Goal: Task Accomplishment & Management: Manage account settings

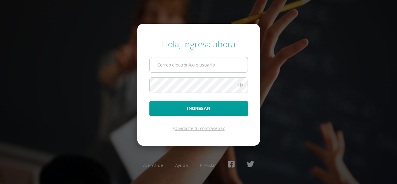
click at [166, 67] on input "text" at bounding box center [199, 64] width 98 height 15
type input "[EMAIL_ADDRESS][DOMAIN_NAME]"
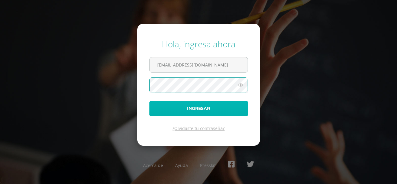
click at [193, 110] on button "Ingresar" at bounding box center [198, 108] width 98 height 15
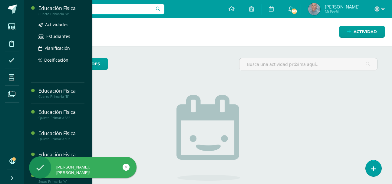
click at [63, 12] on div "Cuarto Primaria "A"" at bounding box center [61, 14] width 46 height 4
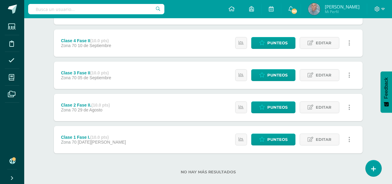
scroll to position [242, 0]
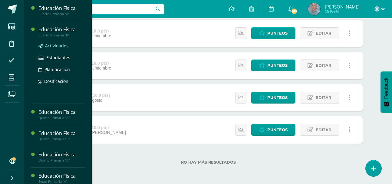
click at [60, 45] on span "Actividades" at bounding box center [56, 46] width 23 height 6
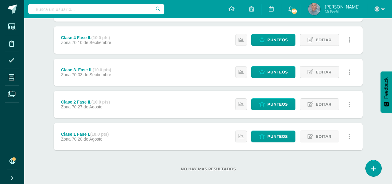
scroll to position [242, 0]
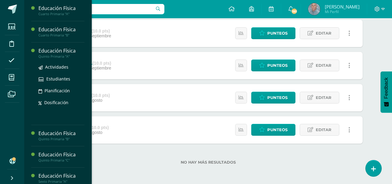
click at [60, 55] on div "Quinto Primaria "A"" at bounding box center [61, 56] width 46 height 4
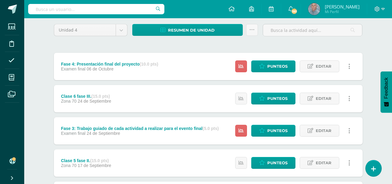
scroll to position [48, 0]
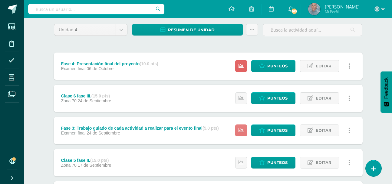
click at [241, 129] on icon at bounding box center [241, 130] width 5 height 5
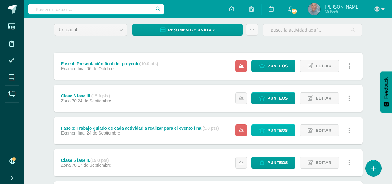
click at [272, 128] on span "Punteos" at bounding box center [278, 130] width 20 height 11
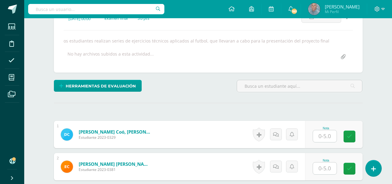
scroll to position [97, 0]
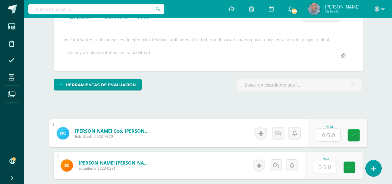
click at [322, 135] on input "text" at bounding box center [328, 135] width 24 height 12
type input "5"
click at [321, 167] on input "text" at bounding box center [325, 167] width 24 height 12
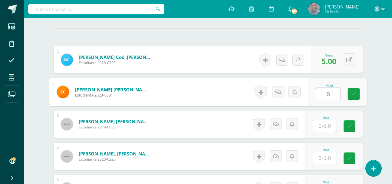
scroll to position [182, 0]
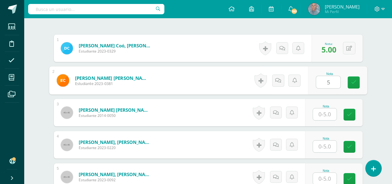
type input "5"
click at [321, 116] on input "text" at bounding box center [325, 114] width 24 height 12
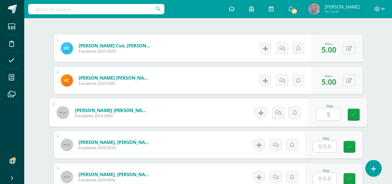
type input "5"
click at [322, 147] on input "text" at bounding box center [325, 146] width 24 height 12
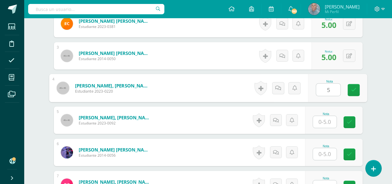
scroll to position [242, 0]
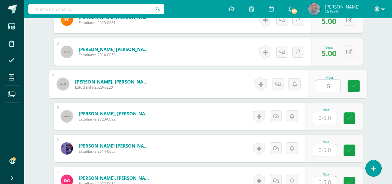
type input "5"
click at [320, 117] on input "text" at bounding box center [325, 118] width 24 height 12
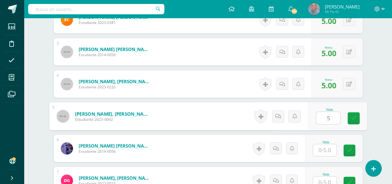
type input "5"
click at [319, 149] on input "text" at bounding box center [325, 150] width 24 height 12
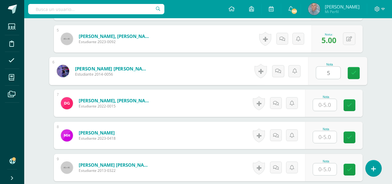
scroll to position [327, 0]
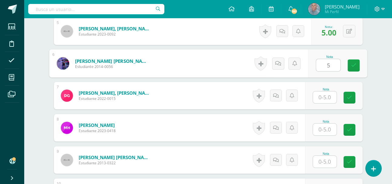
type input "5"
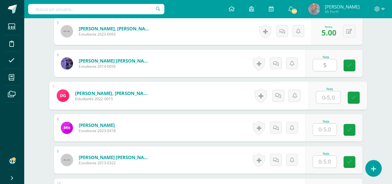
click at [322, 97] on input "text" at bounding box center [328, 97] width 24 height 12
type input "5"
click at [322, 128] on input "text" at bounding box center [325, 129] width 24 height 12
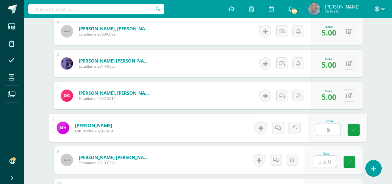
type input "5"
click at [323, 161] on input "text" at bounding box center [325, 161] width 24 height 12
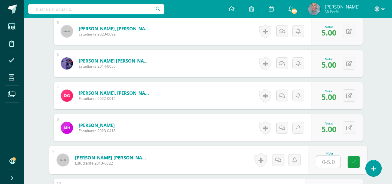
type input "5"
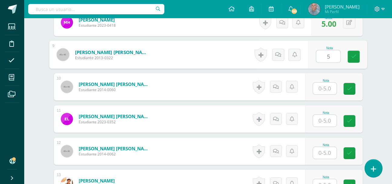
scroll to position [436, 0]
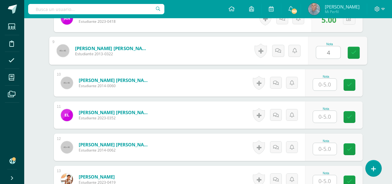
type input "4"
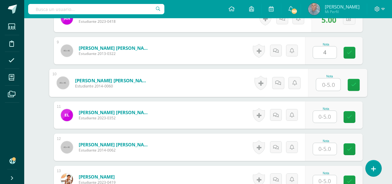
click at [322, 84] on input "text" at bounding box center [328, 84] width 24 height 12
type input "5"
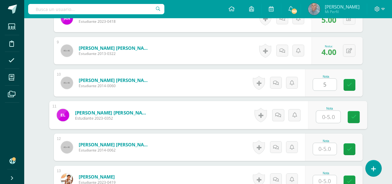
click at [322, 118] on input "text" at bounding box center [328, 117] width 24 height 12
type input "5"
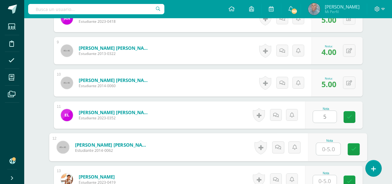
click at [321, 148] on input "text" at bounding box center [328, 149] width 24 height 12
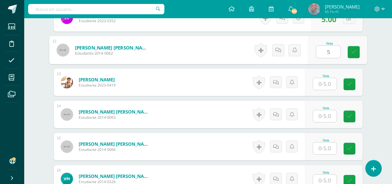
scroll to position [546, 0]
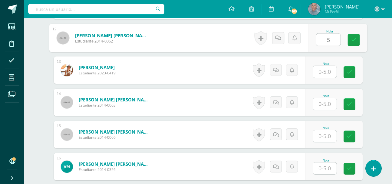
type input "5"
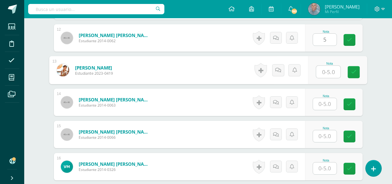
click at [322, 73] on input "text" at bounding box center [328, 72] width 24 height 12
type input "5"
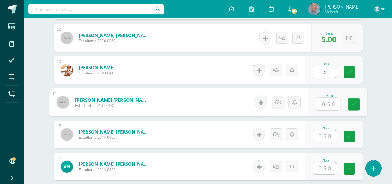
click at [322, 104] on input "text" at bounding box center [328, 104] width 24 height 12
type input "5"
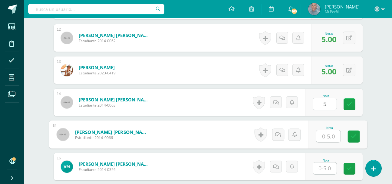
click at [321, 138] on input "text" at bounding box center [328, 136] width 24 height 12
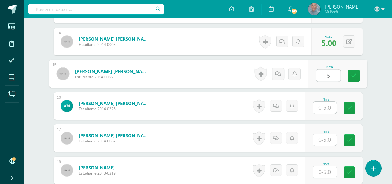
scroll to position [618, 0]
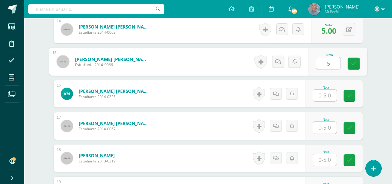
type input "5"
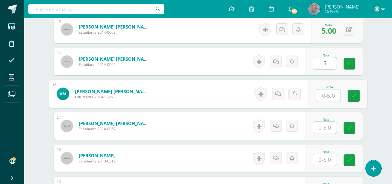
click at [322, 93] on input "text" at bounding box center [328, 95] width 24 height 12
type input "5"
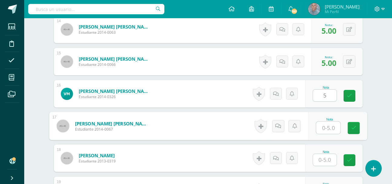
click at [320, 126] on input "text" at bounding box center [328, 128] width 24 height 12
type input "5"
click at [323, 161] on input "text" at bounding box center [325, 160] width 24 height 12
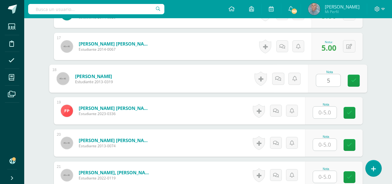
scroll to position [703, 0]
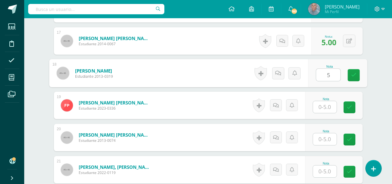
type input "5"
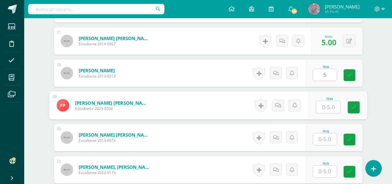
click at [321, 105] on input "text" at bounding box center [328, 107] width 24 height 12
type input "5"
click at [322, 137] on input "text" at bounding box center [325, 139] width 24 height 12
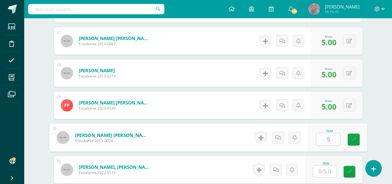
type input "5"
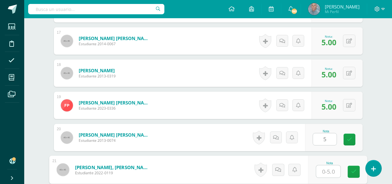
click at [324, 171] on input "text" at bounding box center [328, 171] width 24 height 12
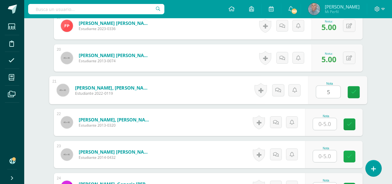
scroll to position [788, 0]
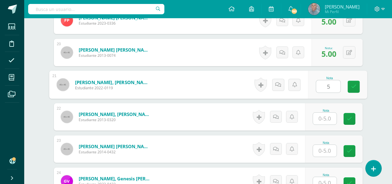
type input "5"
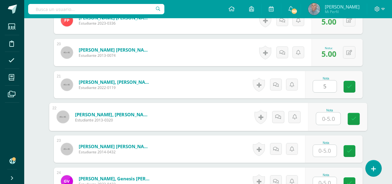
click at [319, 112] on input "text" at bounding box center [328, 118] width 24 height 12
type input "5"
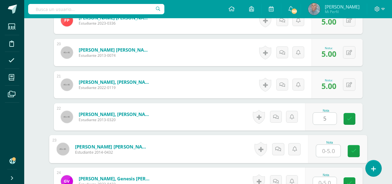
click at [322, 152] on input "text" at bounding box center [328, 151] width 24 height 12
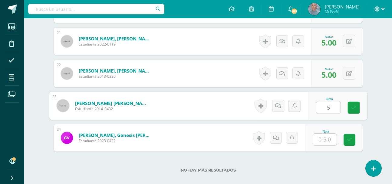
scroll to position [836, 0]
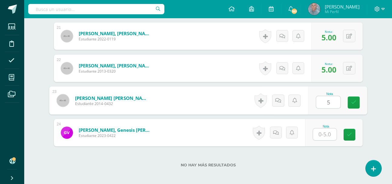
type input "5"
click at [324, 133] on input "text" at bounding box center [325, 134] width 24 height 12
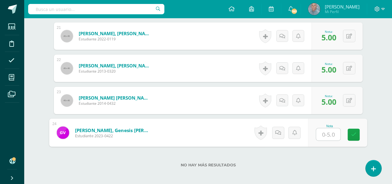
type input "4"
click at [354, 134] on icon at bounding box center [353, 134] width 5 height 5
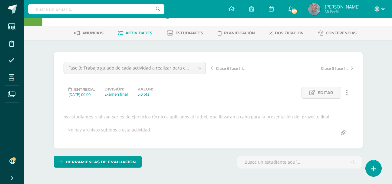
scroll to position [16, 0]
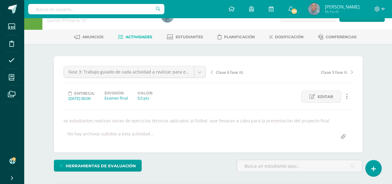
click at [137, 38] on span "Actividades" at bounding box center [139, 37] width 27 height 5
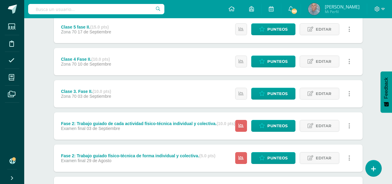
scroll to position [206, 0]
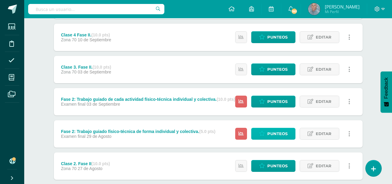
click at [273, 132] on span "Punteos" at bounding box center [278, 133] width 20 height 11
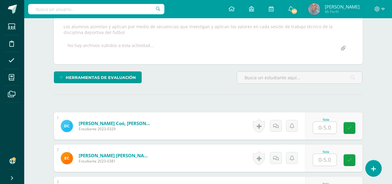
scroll to position [111, 0]
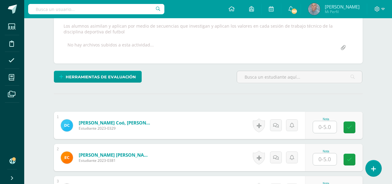
click at [322, 127] on input "text" at bounding box center [325, 127] width 24 height 12
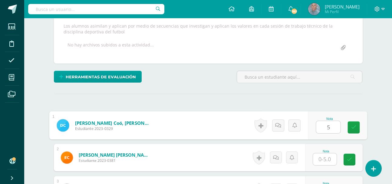
type input "5"
click at [324, 158] on input "text" at bounding box center [325, 159] width 24 height 12
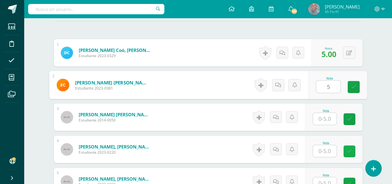
scroll to position [183, 0]
type input "5"
click at [323, 119] on input "text" at bounding box center [325, 118] width 24 height 12
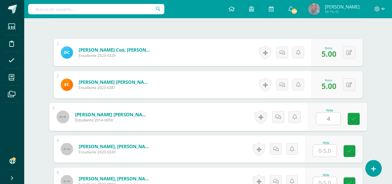
type input "4"
click at [322, 151] on input "text" at bounding box center [325, 151] width 24 height 12
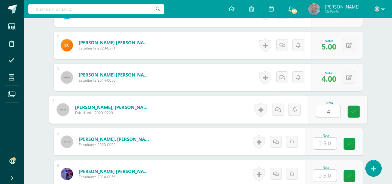
scroll to position [232, 0]
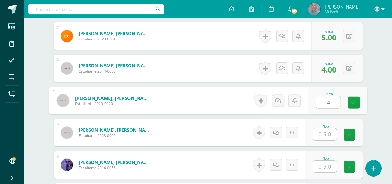
type input "4"
click at [323, 135] on input "text" at bounding box center [325, 134] width 24 height 12
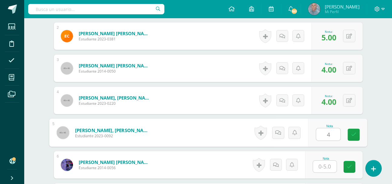
type input "4"
click at [323, 167] on input "text" at bounding box center [325, 166] width 24 height 12
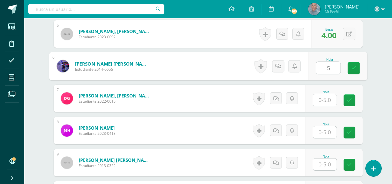
scroll to position [341, 0]
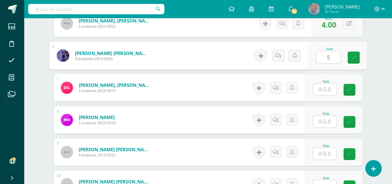
type input "5"
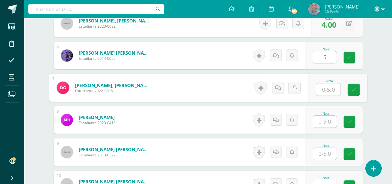
click at [320, 88] on input "text" at bounding box center [328, 89] width 24 height 12
type input "5"
click at [325, 120] on input "text" at bounding box center [325, 121] width 24 height 12
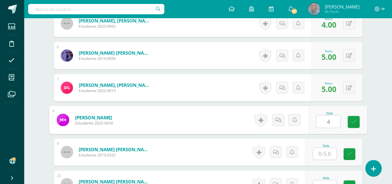
type input "4"
click at [323, 155] on input "text" at bounding box center [325, 154] width 24 height 12
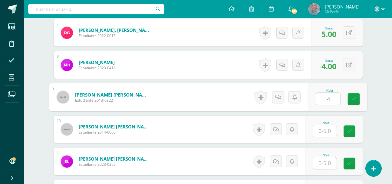
scroll to position [402, 0]
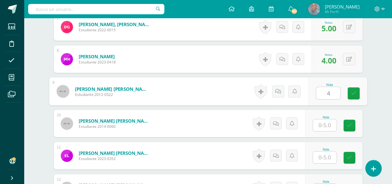
type input "4"
click at [319, 126] on input "text" at bounding box center [325, 125] width 24 height 12
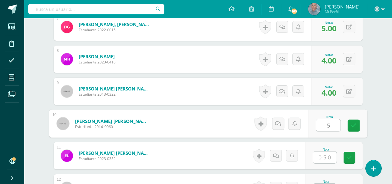
type input "5"
click at [323, 157] on input "text" at bounding box center [325, 157] width 24 height 12
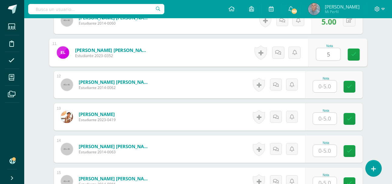
scroll to position [511, 0]
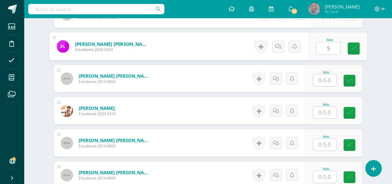
type input "5"
click at [321, 81] on input "text" at bounding box center [325, 80] width 24 height 12
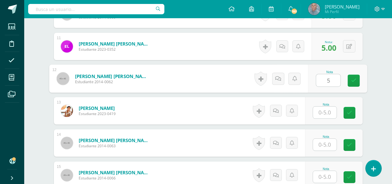
type input "5"
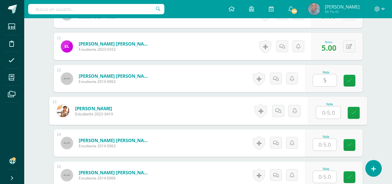
click at [322, 114] on input "text" at bounding box center [328, 112] width 24 height 12
type input "4"
click at [322, 144] on input "text" at bounding box center [325, 145] width 24 height 12
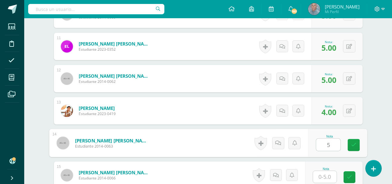
type input "5"
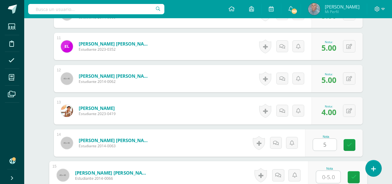
click at [322, 175] on input "text" at bounding box center [328, 177] width 24 height 12
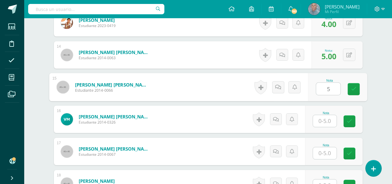
scroll to position [608, 0]
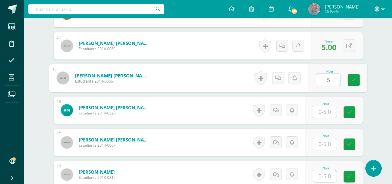
type input "5"
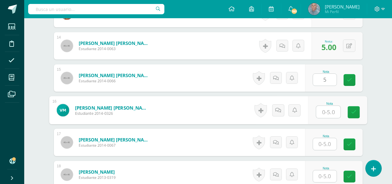
click at [322, 112] on input "text" at bounding box center [328, 112] width 24 height 12
type input "4"
type input "5"
click at [323, 144] on input "text" at bounding box center [325, 144] width 24 height 12
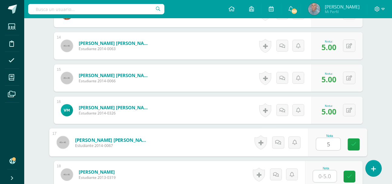
type input "5"
click at [320, 175] on input "text" at bounding box center [325, 176] width 24 height 12
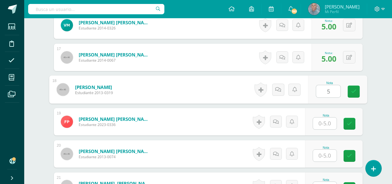
scroll to position [705, 0]
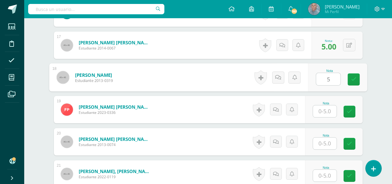
type input "5"
click at [322, 111] on input "text" at bounding box center [325, 111] width 24 height 12
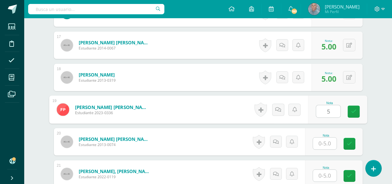
type input "5"
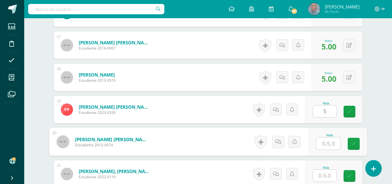
click at [322, 143] on input "text" at bounding box center [328, 143] width 24 height 12
type input "5"
click at [324, 177] on input "text" at bounding box center [325, 175] width 24 height 12
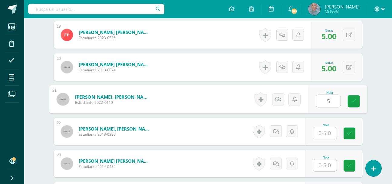
scroll to position [789, 0]
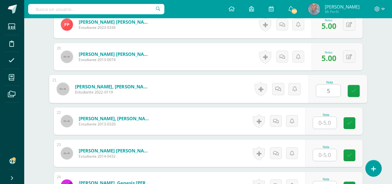
type input "5"
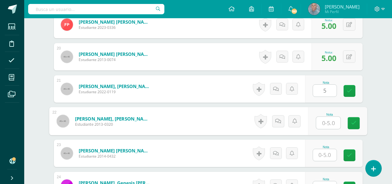
click at [324, 121] on input "text" at bounding box center [328, 123] width 24 height 12
type input "4"
click at [321, 158] on input "text" at bounding box center [325, 155] width 24 height 12
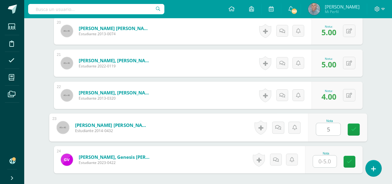
scroll to position [826, 0]
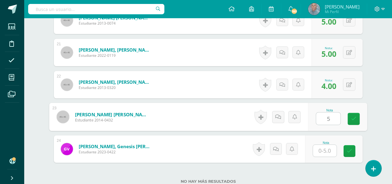
type input "5"
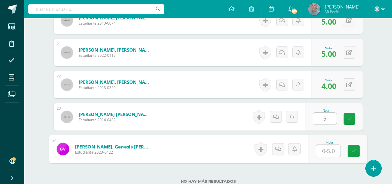
click at [322, 147] on input "text" at bounding box center [328, 151] width 24 height 12
type input "4"
click at [354, 149] on icon at bounding box center [353, 150] width 5 height 5
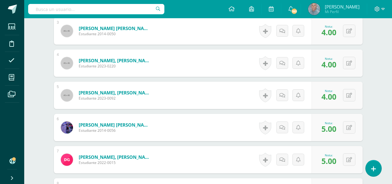
scroll to position [0, 0]
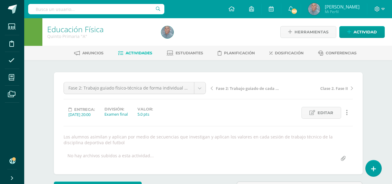
click at [134, 53] on span "Actividades" at bounding box center [139, 53] width 27 height 5
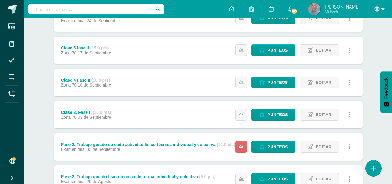
scroll to position [214, 0]
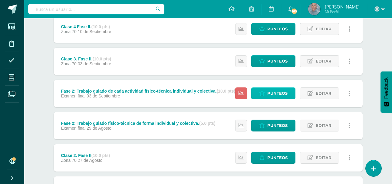
click at [274, 91] on span "Punteos" at bounding box center [278, 93] width 20 height 11
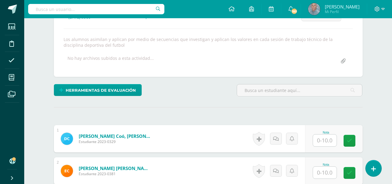
scroll to position [102, 0]
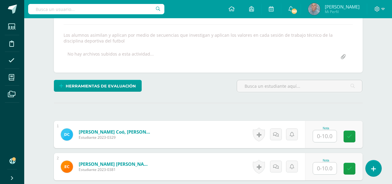
click at [322, 137] on input "text" at bounding box center [325, 136] width 24 height 12
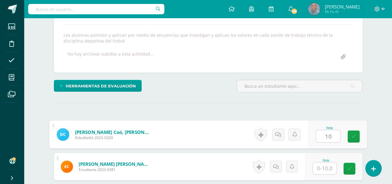
type input "10"
click at [323, 169] on input "text" at bounding box center [325, 168] width 24 height 12
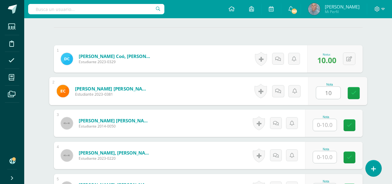
scroll to position [186, 0]
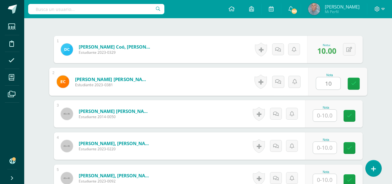
type input "10"
click at [323, 114] on input "text" at bounding box center [325, 115] width 24 height 12
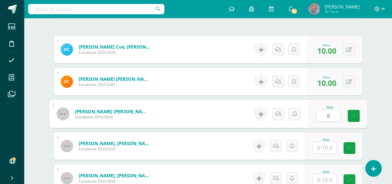
type input "8"
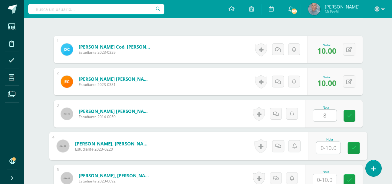
click at [319, 146] on input "text" at bounding box center [328, 148] width 24 height 12
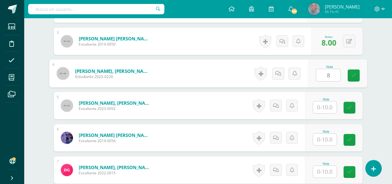
scroll to position [259, 0]
type input "8"
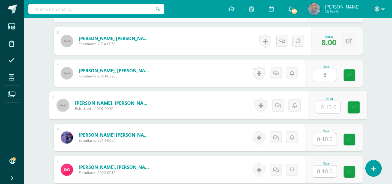
click at [324, 107] on input "text" at bounding box center [328, 107] width 24 height 12
type input "8"
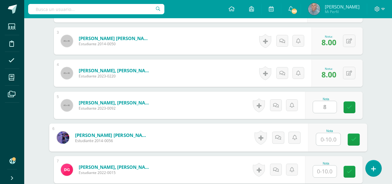
click at [323, 137] on input "text" at bounding box center [328, 139] width 24 height 12
type input "10"
click at [321, 171] on input "text" at bounding box center [325, 171] width 24 height 12
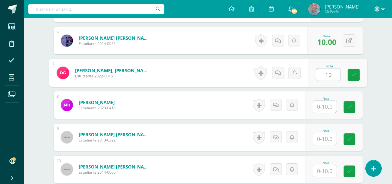
scroll to position [356, 0]
type input "10"
click at [323, 106] on input "text" at bounding box center [325, 106] width 24 height 12
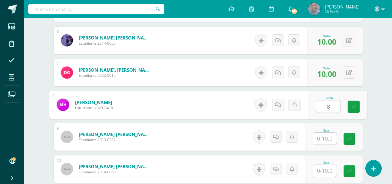
type input "8"
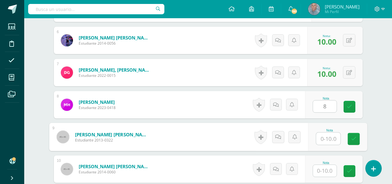
click at [322, 138] on input "text" at bounding box center [328, 138] width 24 height 12
type input "8"
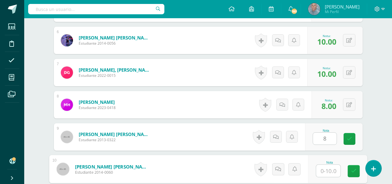
click at [322, 172] on input "text" at bounding box center [328, 171] width 24 height 12
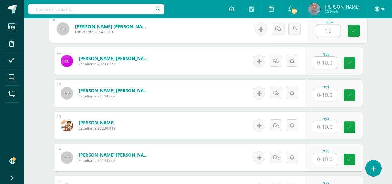
scroll to position [502, 0]
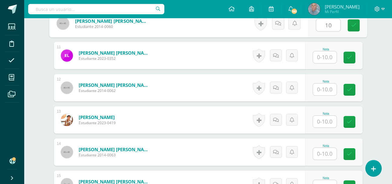
type input "10"
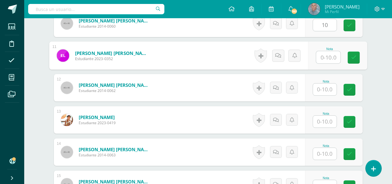
click at [321, 55] on input "text" at bounding box center [328, 57] width 24 height 12
type input "10"
click at [320, 89] on input "text" at bounding box center [325, 89] width 24 height 12
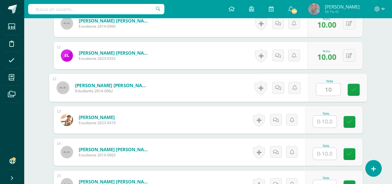
type input "10"
click at [321, 123] on input "text" at bounding box center [325, 121] width 24 height 12
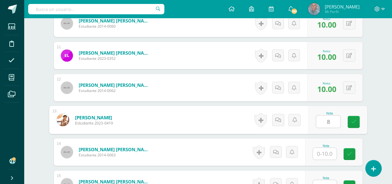
type input "8"
click at [320, 154] on input "text" at bounding box center [325, 154] width 24 height 12
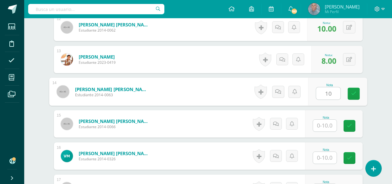
scroll to position [574, 0]
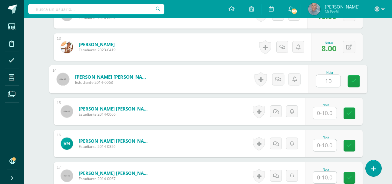
type input "10"
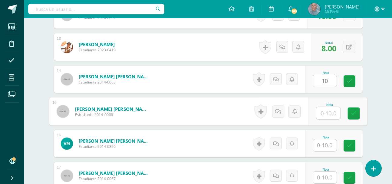
click at [320, 116] on input "text" at bounding box center [328, 113] width 24 height 12
type input "10"
click at [321, 144] on input "text" at bounding box center [325, 145] width 24 height 12
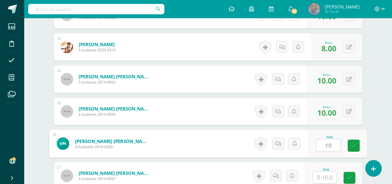
type input "10"
click at [320, 179] on input "text" at bounding box center [325, 177] width 24 height 12
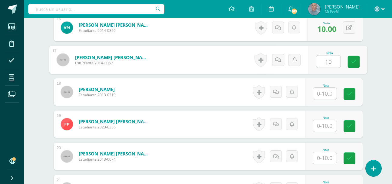
scroll to position [696, 0]
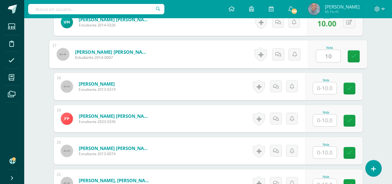
type input "10"
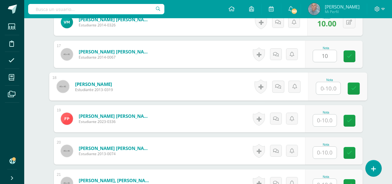
click at [320, 90] on input "text" at bounding box center [328, 88] width 24 height 12
type input "8"
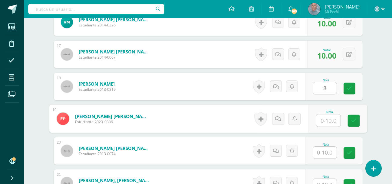
click at [321, 119] on input "text" at bounding box center [328, 120] width 24 height 12
type input "10"
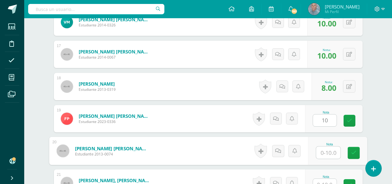
click at [320, 153] on input "text" at bounding box center [328, 152] width 24 height 12
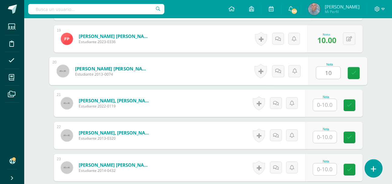
scroll to position [780, 0]
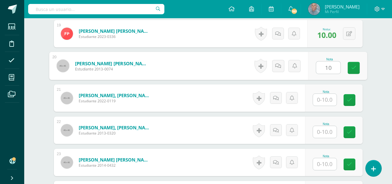
type input "10"
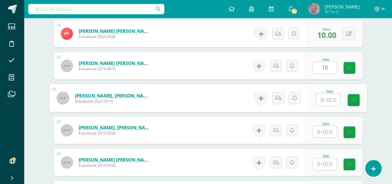
click at [321, 100] on input "text" at bounding box center [328, 100] width 24 height 12
type input "10"
click at [320, 132] on input "text" at bounding box center [325, 132] width 24 height 12
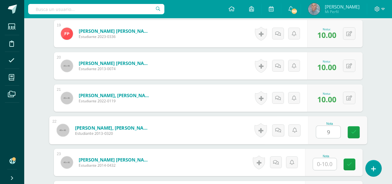
type input "9"
click at [322, 164] on input "text" at bounding box center [325, 164] width 24 height 12
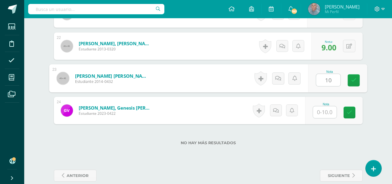
scroll to position [865, 0]
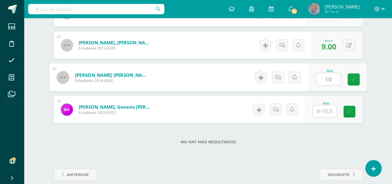
type input "10"
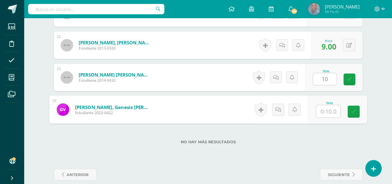
click at [325, 113] on input "text" at bounding box center [328, 111] width 24 height 12
type input "8"
click at [352, 112] on icon at bounding box center [353, 111] width 5 height 5
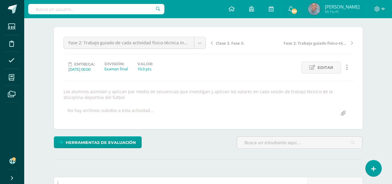
scroll to position [0, 0]
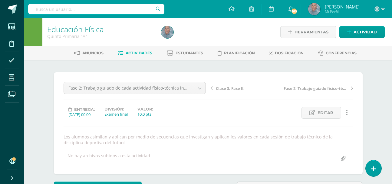
click at [134, 52] on span "Actividades" at bounding box center [139, 53] width 27 height 5
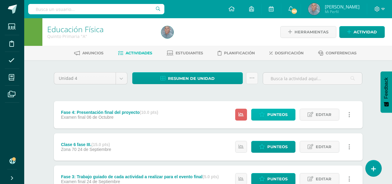
click at [272, 114] on span "Punteos" at bounding box center [278, 114] width 20 height 11
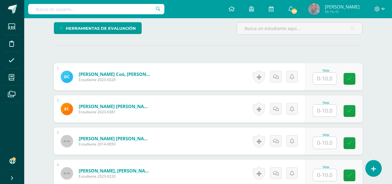
scroll to position [163, 0]
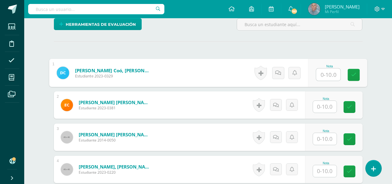
click at [324, 74] on input "text" at bounding box center [328, 74] width 24 height 12
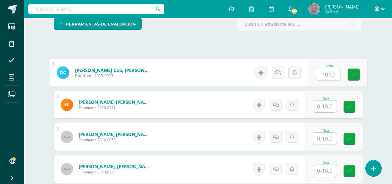
scroll to position [164, 0]
type input "10"
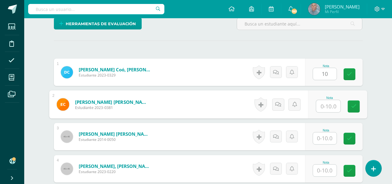
click at [320, 108] on input "text" at bounding box center [328, 106] width 24 height 12
type input "10"
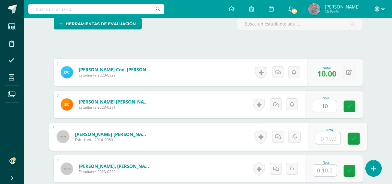
click at [319, 137] on input "text" at bounding box center [328, 138] width 24 height 12
type input "10"
click at [322, 170] on input "text" at bounding box center [325, 170] width 24 height 12
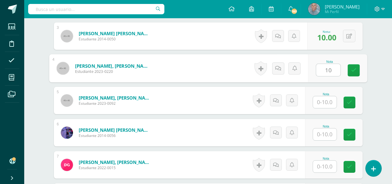
scroll to position [273, 0]
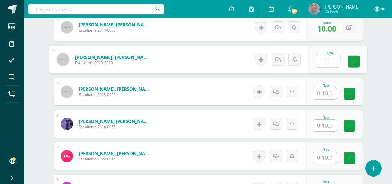
type input "10"
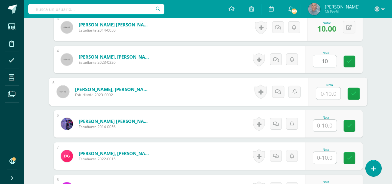
click at [322, 95] on input "text" at bounding box center [328, 93] width 24 height 12
type input "10"
click at [320, 127] on input "text" at bounding box center [325, 125] width 24 height 12
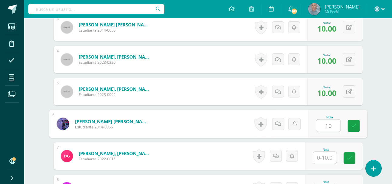
type input "10"
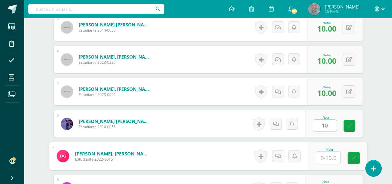
click at [320, 154] on input "text" at bounding box center [328, 158] width 24 height 12
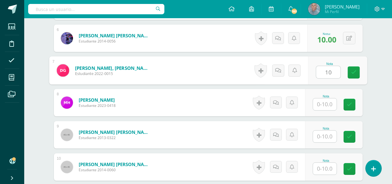
scroll to position [370, 0]
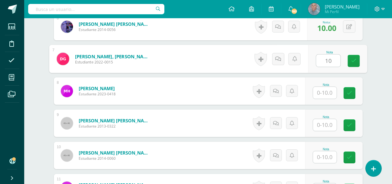
type input "10"
click at [322, 92] on input "text" at bounding box center [325, 93] width 24 height 12
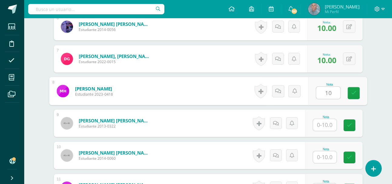
type input "10"
click at [321, 128] on input "text" at bounding box center [325, 125] width 24 height 12
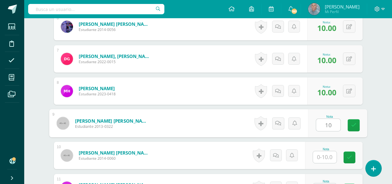
type input "10"
click at [321, 156] on input "text" at bounding box center [325, 157] width 24 height 12
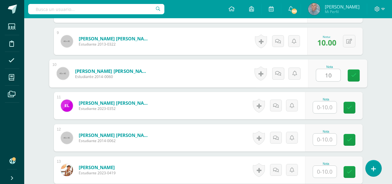
scroll to position [455, 0]
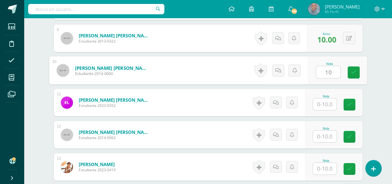
type input "10"
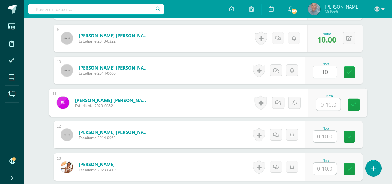
click at [321, 103] on input "text" at bounding box center [328, 104] width 24 height 12
type input "10"
click at [322, 136] on input "text" at bounding box center [325, 136] width 24 height 12
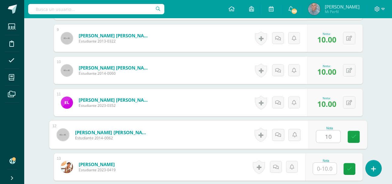
type input "10"
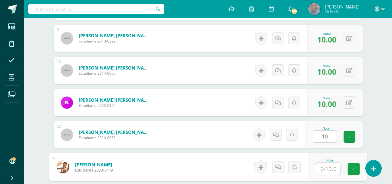
click at [322, 166] on input "text" at bounding box center [328, 168] width 24 height 12
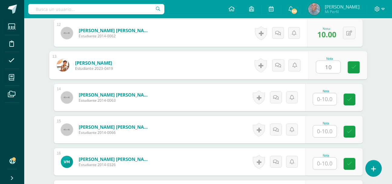
scroll to position [564, 0]
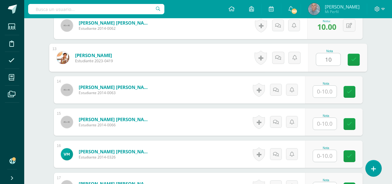
type input "10"
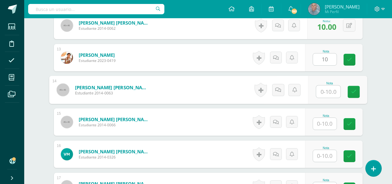
click at [318, 92] on input "text" at bounding box center [328, 91] width 24 height 12
type input "10"
click at [321, 125] on input "text" at bounding box center [325, 124] width 24 height 12
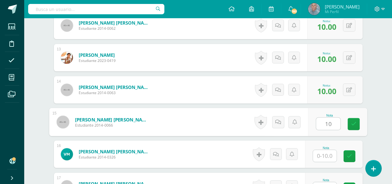
type input "10"
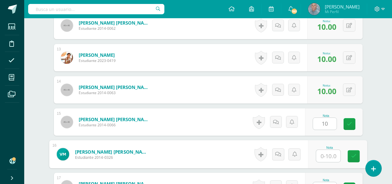
click at [322, 155] on input "text" at bounding box center [328, 156] width 24 height 12
type input "10"
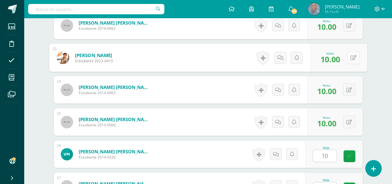
click at [347, 58] on button at bounding box center [353, 57] width 13 height 13
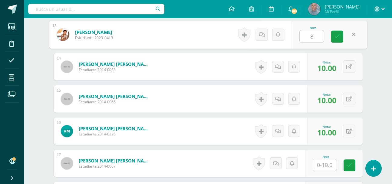
scroll to position [588, 0]
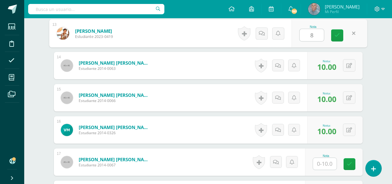
type input "8"
click at [323, 165] on input "text" at bounding box center [325, 164] width 24 height 12
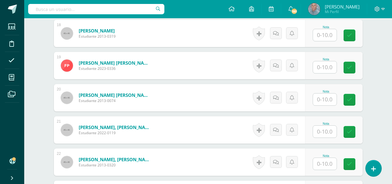
scroll to position [874, 0]
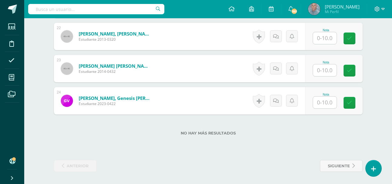
type input "10"
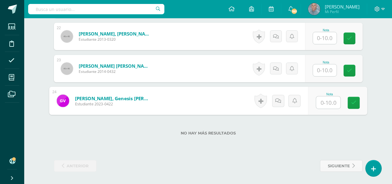
click at [326, 103] on input "text" at bounding box center [328, 102] width 24 height 12
type input "8"
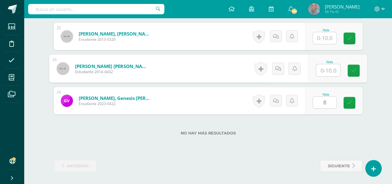
click at [323, 71] on input "text" at bounding box center [328, 70] width 24 height 12
type input "10"
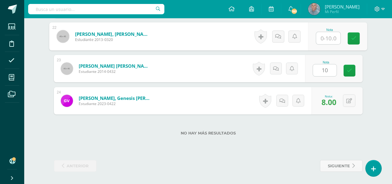
click at [322, 36] on input "text" at bounding box center [328, 38] width 24 height 12
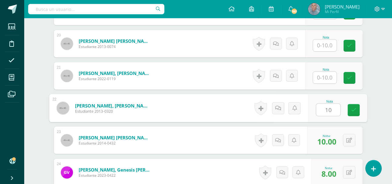
scroll to position [801, 0]
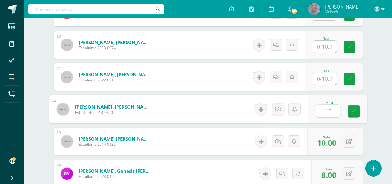
type input "10"
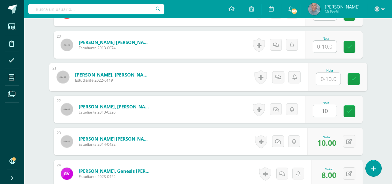
click at [322, 78] on input "text" at bounding box center [328, 79] width 24 height 12
type input "10"
click at [323, 50] on input "text" at bounding box center [325, 47] width 24 height 12
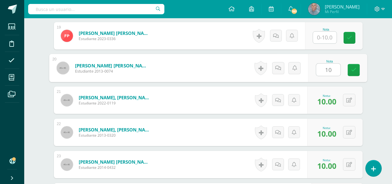
scroll to position [765, 0]
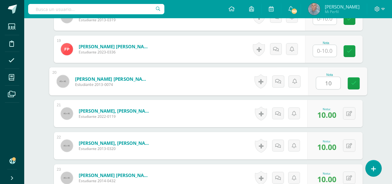
type input "10"
click at [319, 51] on input "text" at bounding box center [325, 51] width 24 height 12
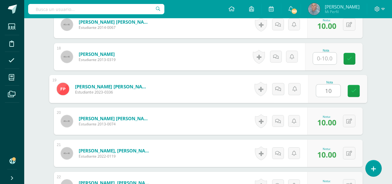
scroll to position [716, 0]
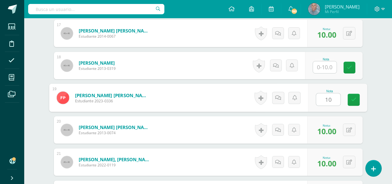
type input "10"
click at [322, 68] on input "text" at bounding box center [325, 67] width 24 height 12
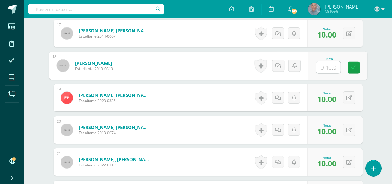
type input "8"
click at [356, 68] on icon at bounding box center [353, 67] width 5 height 5
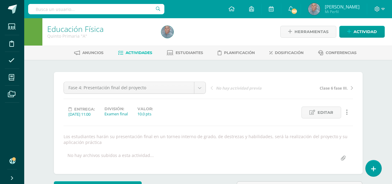
scroll to position [0, 0]
click at [133, 52] on span "Actividades" at bounding box center [139, 53] width 27 height 5
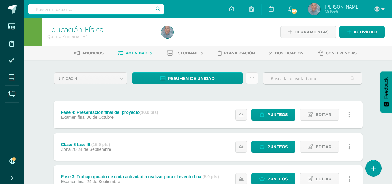
click at [250, 78] on icon at bounding box center [252, 77] width 5 height 5
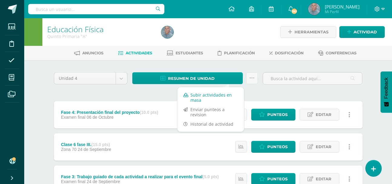
click at [204, 101] on link "Subir actividades en masa" at bounding box center [211, 97] width 67 height 15
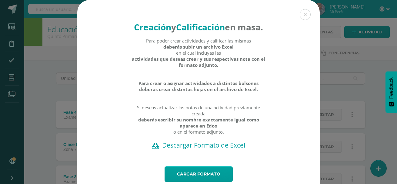
click at [212, 149] on h2 "Descargar Formato de Excel" at bounding box center [198, 145] width 221 height 8
click at [300, 13] on button at bounding box center [305, 14] width 11 height 11
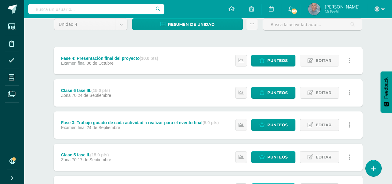
scroll to position [48, 0]
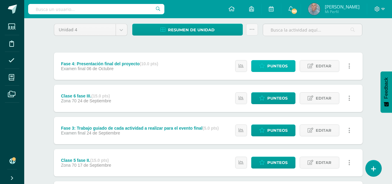
click at [279, 64] on span "Punteos" at bounding box center [278, 65] width 20 height 11
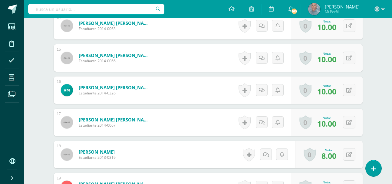
scroll to position [629, 0]
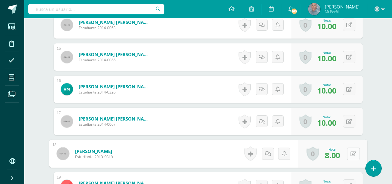
click at [348, 153] on button at bounding box center [353, 153] width 13 height 13
type input "10"
click at [338, 154] on icon at bounding box center [337, 155] width 5 height 5
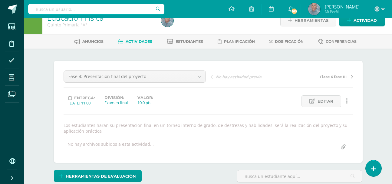
scroll to position [0, 0]
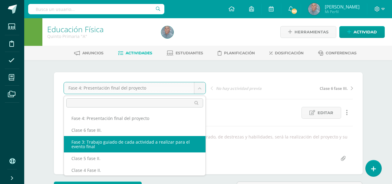
select select "/dashboard/teacher/grade-activity/50706/"
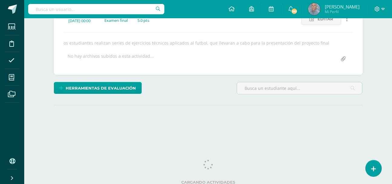
scroll to position [97, 0]
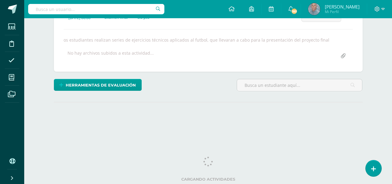
click at [392, 149] on html "Estudiantes Disciplina Asistencia Mis cursos Archivos Soporte Ayuda Reportar un…" at bounding box center [196, 26] width 392 height 246
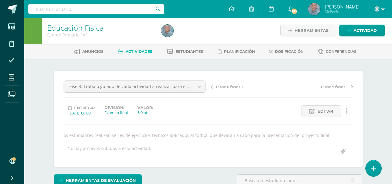
scroll to position [0, 0]
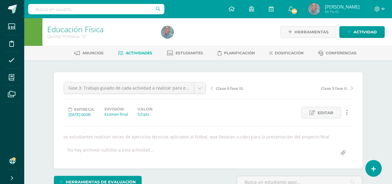
click at [138, 53] on span "Actividades" at bounding box center [139, 53] width 27 height 5
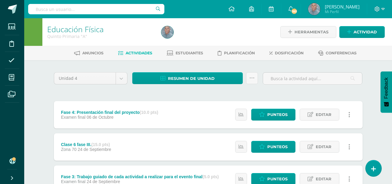
scroll to position [161, 0]
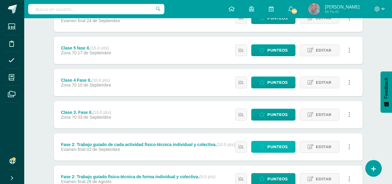
click at [265, 145] on icon at bounding box center [262, 146] width 6 height 5
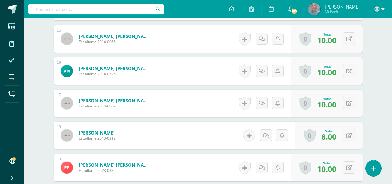
scroll to position [652, 0]
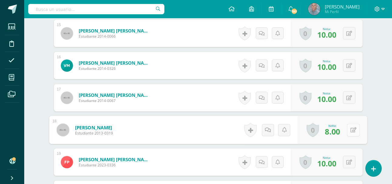
click at [349, 128] on button at bounding box center [353, 129] width 13 height 13
type input "10"
click at [337, 130] on icon at bounding box center [337, 131] width 5 height 5
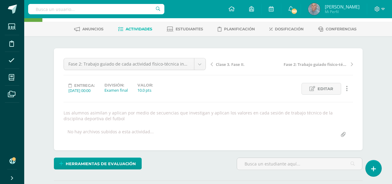
scroll to position [10, 0]
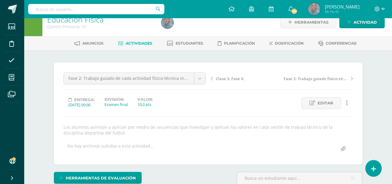
click at [142, 39] on link "Actividades" at bounding box center [135, 43] width 34 height 10
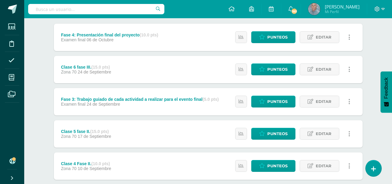
scroll to position [85, 0]
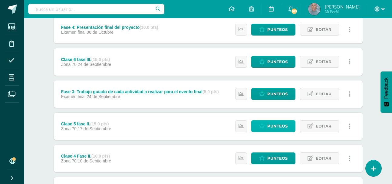
click at [276, 124] on span "Punteos" at bounding box center [278, 125] width 20 height 11
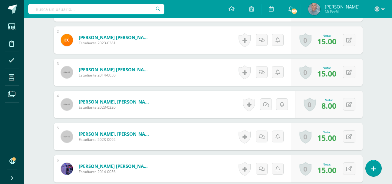
scroll to position [235, 0]
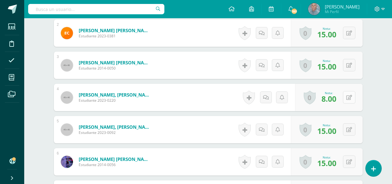
click at [349, 98] on button at bounding box center [349, 97] width 12 height 12
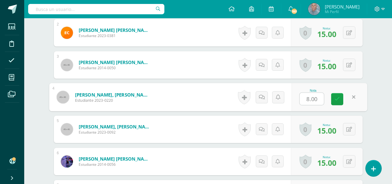
scroll to position [235, 0]
type input "12"
click at [338, 99] on icon at bounding box center [337, 98] width 5 height 5
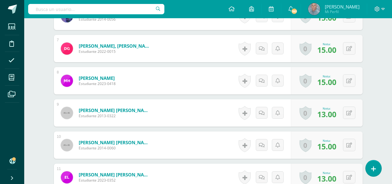
scroll to position [381, 0]
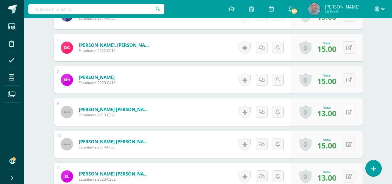
click at [348, 114] on button at bounding box center [349, 111] width 12 height 12
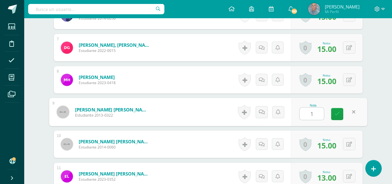
type input "12"
click at [335, 113] on icon at bounding box center [337, 113] width 5 height 5
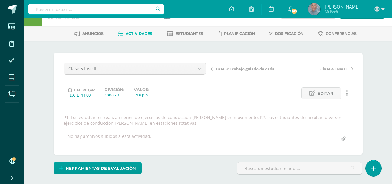
scroll to position [17, 0]
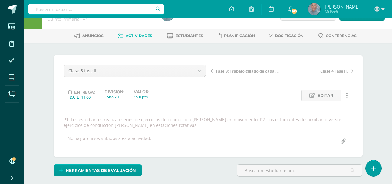
click at [136, 38] on span "Actividades" at bounding box center [139, 35] width 27 height 5
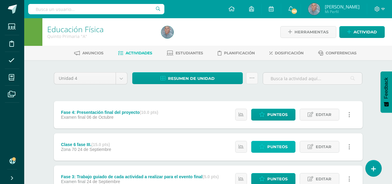
click at [273, 143] on span "Punteos" at bounding box center [278, 146] width 20 height 11
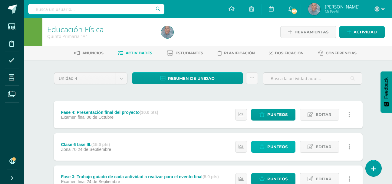
click at [273, 143] on span "Punteos" at bounding box center [278, 146] width 20 height 11
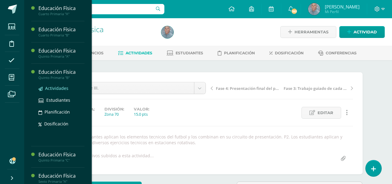
click at [60, 87] on span "Actividades" at bounding box center [56, 88] width 23 height 6
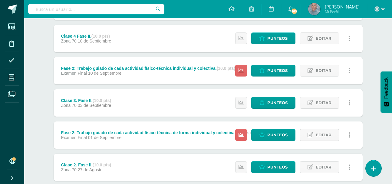
scroll to position [206, 0]
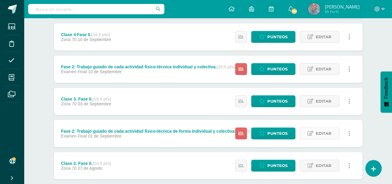
click at [325, 131] on span "Editar" at bounding box center [324, 133] width 16 height 11
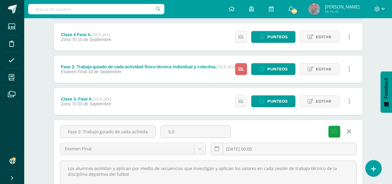
click at [349, 132] on icon at bounding box center [349, 131] width 4 height 7
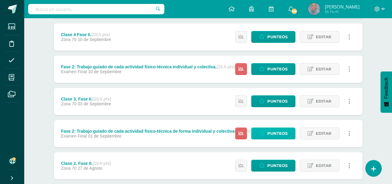
click at [278, 131] on span "Punteos" at bounding box center [278, 133] width 20 height 11
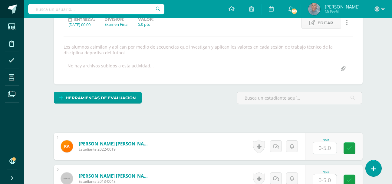
scroll to position [90, 0]
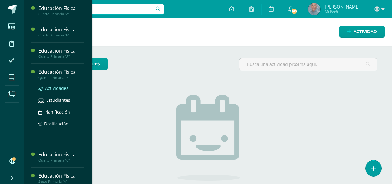
click at [60, 86] on span "Actividades" at bounding box center [56, 88] width 23 height 6
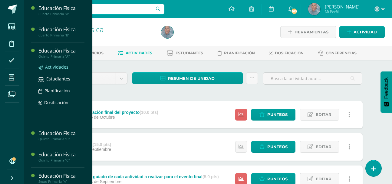
click at [62, 67] on span "Actividades" at bounding box center [56, 67] width 23 height 6
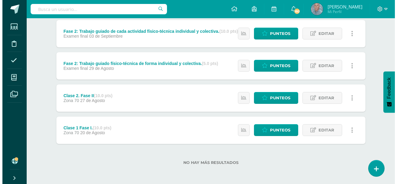
scroll to position [274, 0]
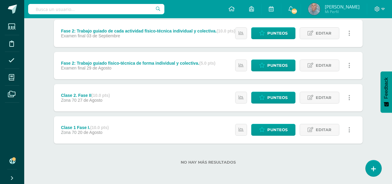
click at [349, 65] on icon at bounding box center [350, 65] width 2 height 7
click at [327, 93] on link "Eliminar" at bounding box center [338, 94] width 62 height 9
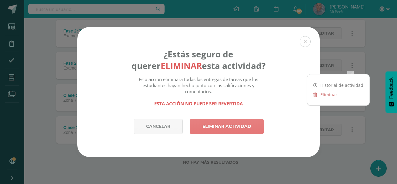
click at [228, 126] on link "Eliminar actividad" at bounding box center [227, 125] width 74 height 15
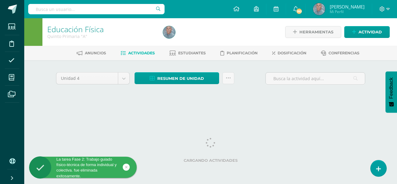
click at [394, 113] on html "La tarea Fase 2: Trabajo guiado físico-técnica de forma individual y colectiva.…" at bounding box center [198, 56] width 397 height 113
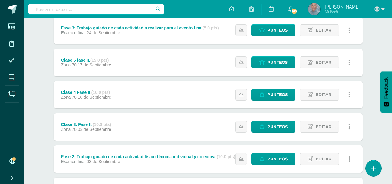
scroll to position [158, 0]
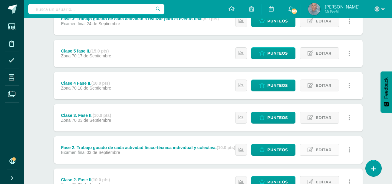
click at [320, 150] on span "Editar" at bounding box center [324, 149] width 16 height 11
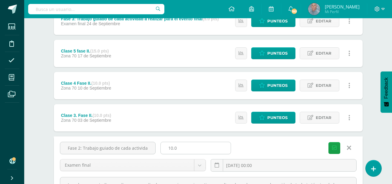
click at [172, 147] on input "10.0" at bounding box center [196, 148] width 70 height 12
type input "15.0"
click at [0, 0] on span "Guardar" at bounding box center [0, 0] width 0 height 0
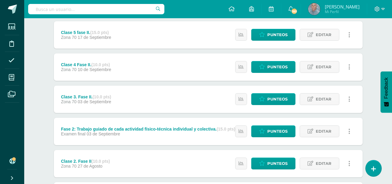
scroll to position [182, 0]
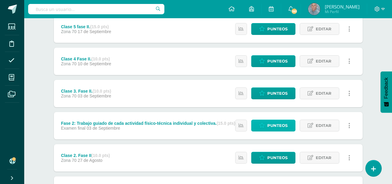
click at [276, 124] on span "Punteos" at bounding box center [278, 125] width 20 height 11
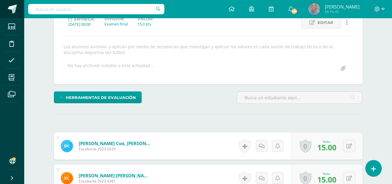
scroll to position [90, 0]
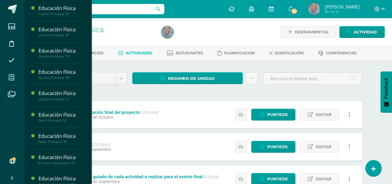
click at [11, 73] on span at bounding box center [12, 77] width 14 height 14
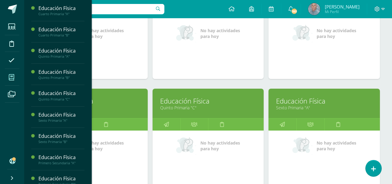
scroll to position [145, 0]
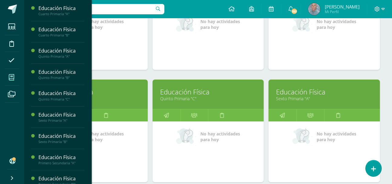
click at [111, 93] on link "Educación Física" at bounding box center [92, 91] width 96 height 9
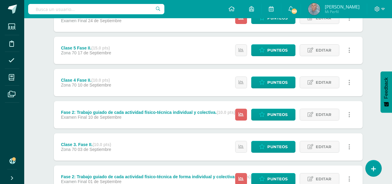
scroll to position [272, 0]
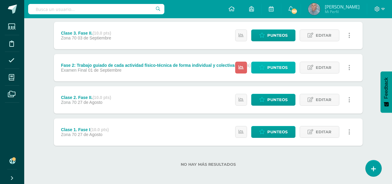
click at [283, 64] on span "Punteos" at bounding box center [278, 67] width 20 height 11
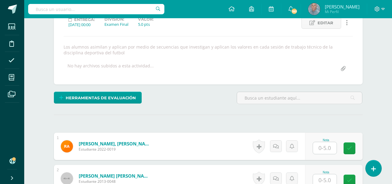
scroll to position [90, 0]
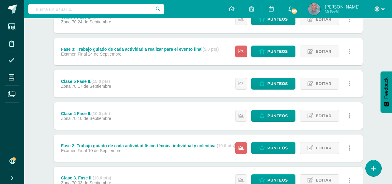
scroll to position [133, 0]
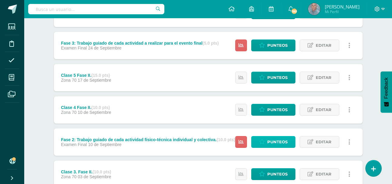
click at [273, 144] on span "Punteos" at bounding box center [278, 141] width 20 height 11
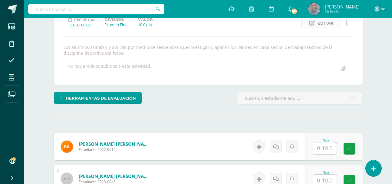
click at [324, 26] on span "Editar" at bounding box center [326, 23] width 16 height 11
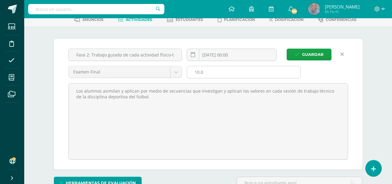
scroll to position [34, 0]
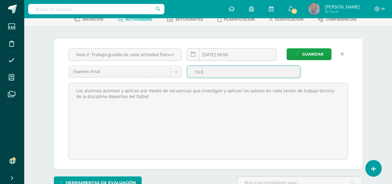
click at [199, 73] on input "10.0" at bounding box center [243, 72] width 113 height 12
type input "15.0"
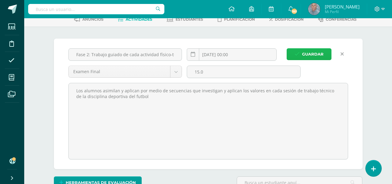
click at [313, 56] on span "Guardar" at bounding box center [313, 53] width 22 height 11
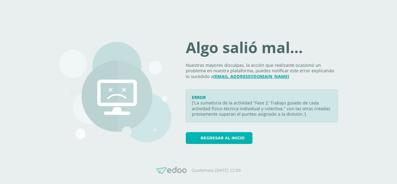
click at [218, 136] on span "Regresar al inicio" at bounding box center [223, 137] width 44 height 11
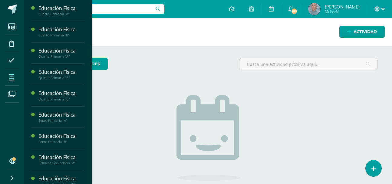
click at [15, 76] on span at bounding box center [12, 77] width 14 height 14
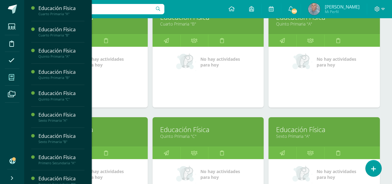
scroll to position [109, 0]
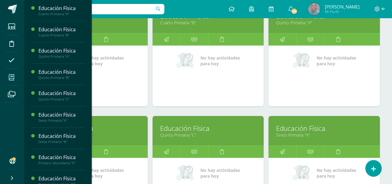
click at [120, 138] on link "Quinto Primaria "B"" at bounding box center [92, 135] width 96 height 6
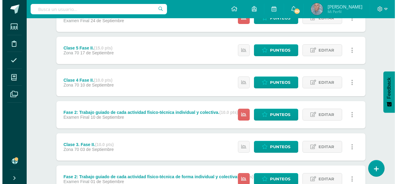
scroll to position [274, 0]
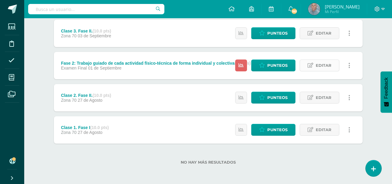
click at [320, 63] on span "Editar" at bounding box center [324, 65] width 16 height 11
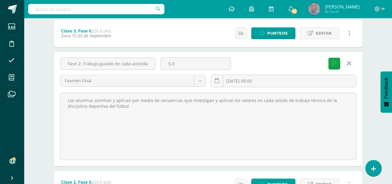
click at [349, 62] on icon at bounding box center [349, 63] width 4 height 7
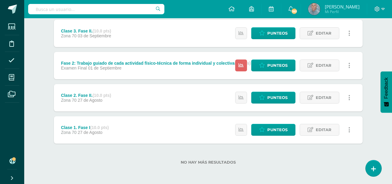
click at [349, 63] on icon at bounding box center [350, 65] width 2 height 7
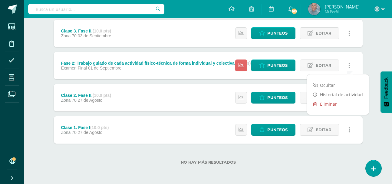
click at [324, 102] on link "Eliminar" at bounding box center [338, 103] width 62 height 9
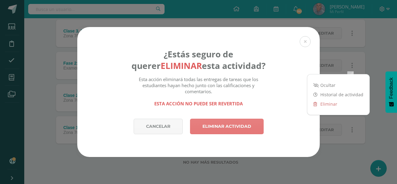
click at [235, 125] on link "Eliminar actividad" at bounding box center [227, 125] width 74 height 15
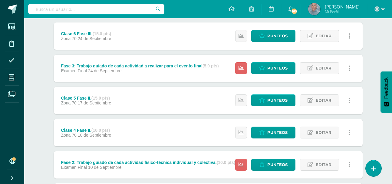
scroll to position [121, 0]
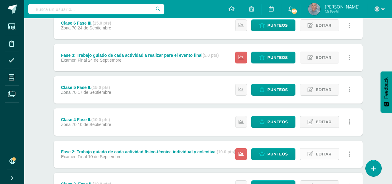
click at [319, 153] on span "Editar" at bounding box center [324, 153] width 16 height 11
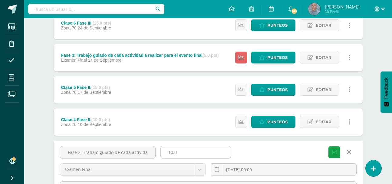
click at [172, 151] on input "10.0" at bounding box center [196, 152] width 70 height 12
type input "15.0"
click at [0, 0] on span "Guardar" at bounding box center [0, 0] width 0 height 0
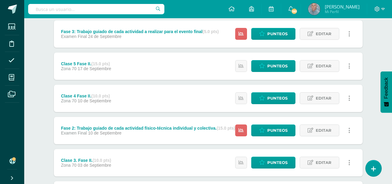
scroll to position [145, 0]
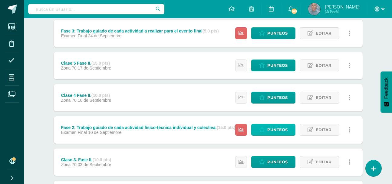
click at [281, 128] on span "Punteos" at bounding box center [278, 129] width 20 height 11
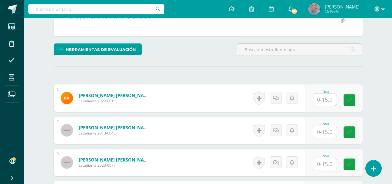
scroll to position [138, 0]
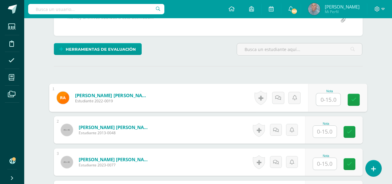
click at [321, 100] on input "text" at bounding box center [328, 99] width 24 height 12
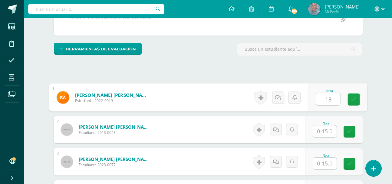
type input "13"
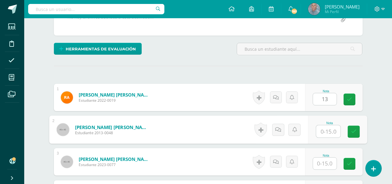
click at [321, 132] on input "text" at bounding box center [328, 131] width 24 height 12
type input "13"
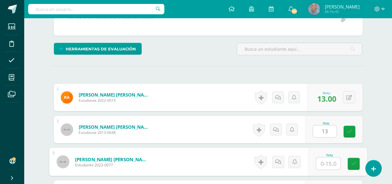
click at [322, 163] on input "text" at bounding box center [328, 163] width 24 height 12
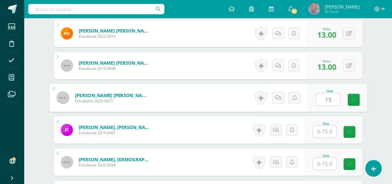
scroll to position [211, 0]
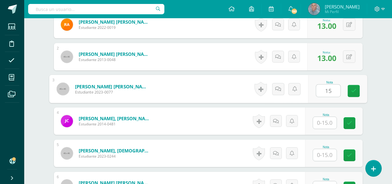
type input "15"
click at [323, 124] on input "text" at bounding box center [325, 123] width 24 height 12
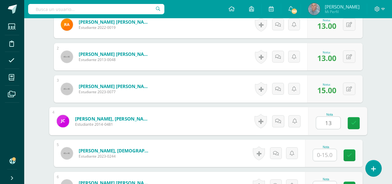
type input "13"
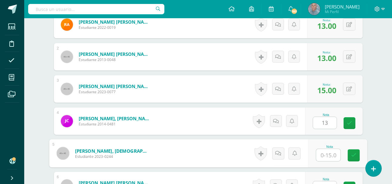
click at [321, 153] on input "text" at bounding box center [328, 155] width 24 height 12
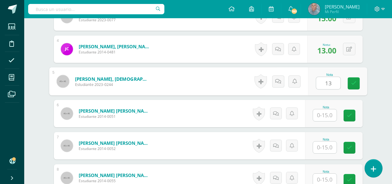
scroll to position [284, 0]
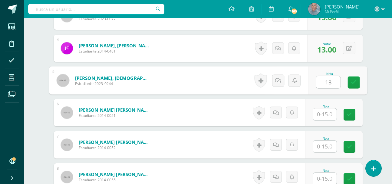
type input "13"
click at [322, 113] on input "text" at bounding box center [325, 114] width 24 height 12
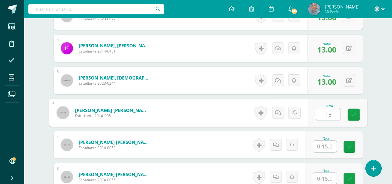
type input "13"
click at [322, 146] on input "text" at bounding box center [325, 146] width 24 height 12
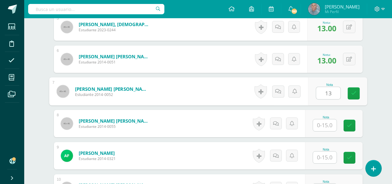
scroll to position [345, 0]
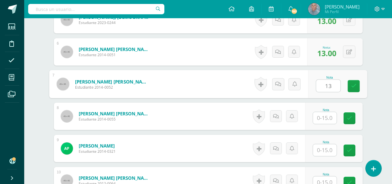
type input "13"
click at [321, 119] on input "text" at bounding box center [325, 118] width 24 height 12
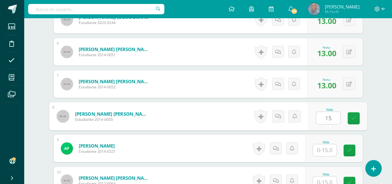
type input "15"
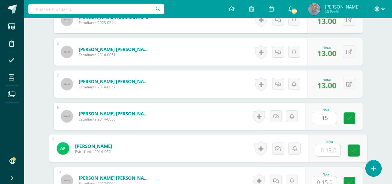
click at [320, 153] on input "text" at bounding box center [328, 150] width 24 height 12
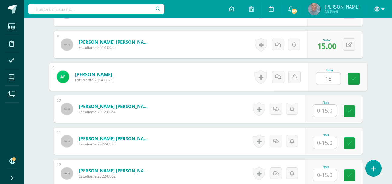
scroll to position [417, 0]
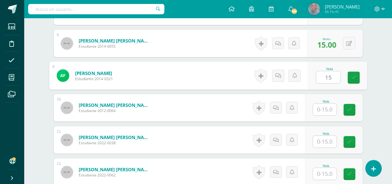
type input "15"
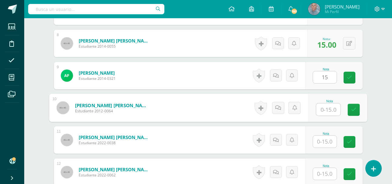
click at [319, 110] on input "text" at bounding box center [328, 109] width 24 height 12
type input "15"
click at [319, 142] on input "text" at bounding box center [325, 141] width 24 height 12
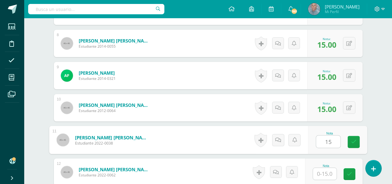
type input "15"
click at [322, 175] on input "text" at bounding box center [325, 174] width 24 height 12
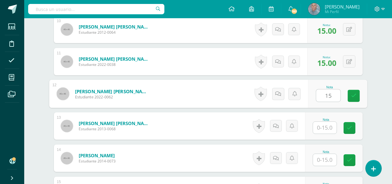
scroll to position [502, 0]
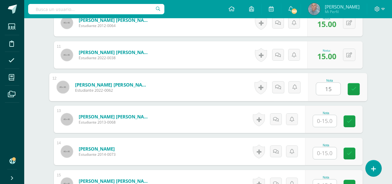
type input "15"
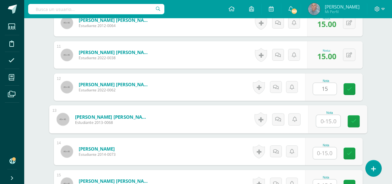
click at [321, 122] on input "text" at bounding box center [328, 121] width 24 height 12
type input "15"
click at [319, 150] on input "text" at bounding box center [325, 153] width 24 height 12
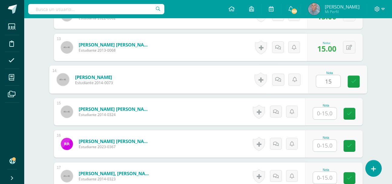
scroll to position [575, 0]
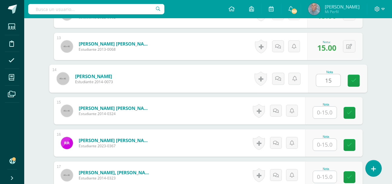
type input "15"
click at [320, 110] on input "text" at bounding box center [325, 112] width 24 height 12
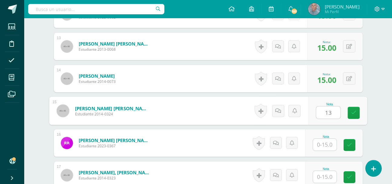
type input "13"
click at [321, 146] on input "text" at bounding box center [325, 145] width 24 height 12
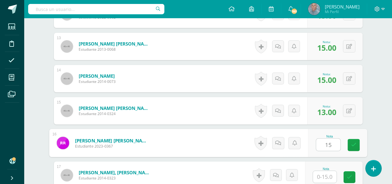
type input "15"
click at [319, 178] on input "text" at bounding box center [325, 177] width 24 height 12
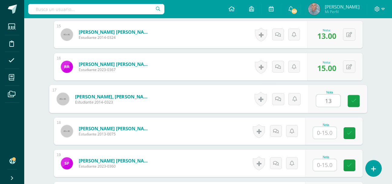
scroll to position [660, 0]
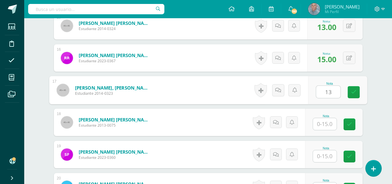
type input "13"
click at [322, 124] on input "text" at bounding box center [325, 124] width 24 height 12
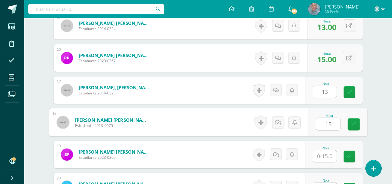
type input "15"
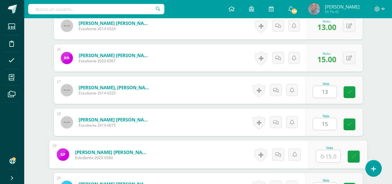
click at [319, 156] on input "text" at bounding box center [328, 156] width 24 height 12
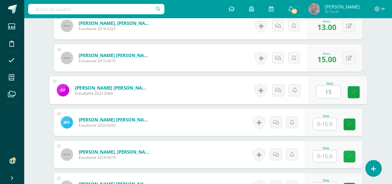
scroll to position [733, 0]
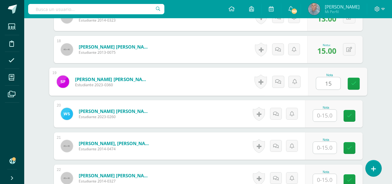
type input "15"
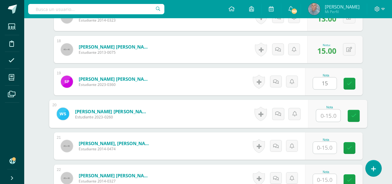
click at [321, 114] on input "text" at bounding box center [328, 115] width 24 height 12
type input "15"
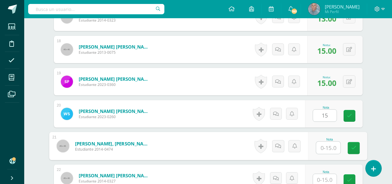
click at [320, 147] on input "text" at bounding box center [328, 148] width 24 height 12
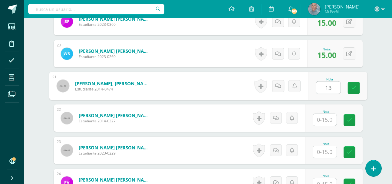
scroll to position [793, 0]
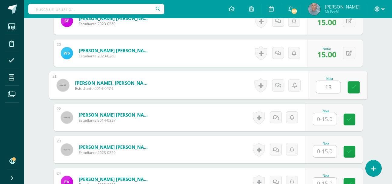
type input "13"
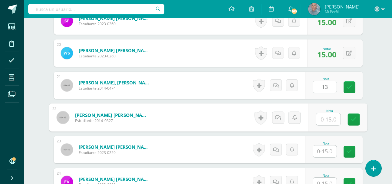
click at [321, 122] on input "text" at bounding box center [328, 119] width 24 height 12
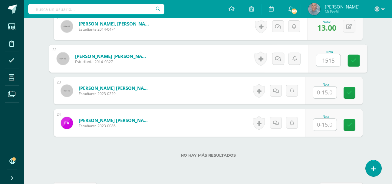
scroll to position [854, 0]
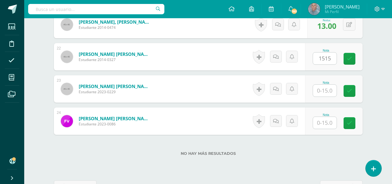
click at [325, 113] on div "Nota" at bounding box center [326, 114] width 27 height 3
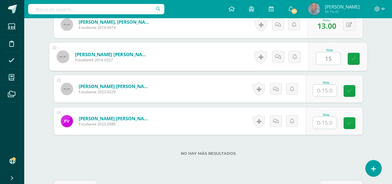
type input "15"
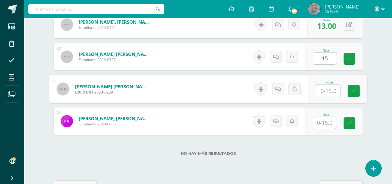
click at [321, 91] on input "text" at bounding box center [328, 91] width 24 height 12
type input "15"
click at [321, 121] on input "text" at bounding box center [325, 123] width 24 height 12
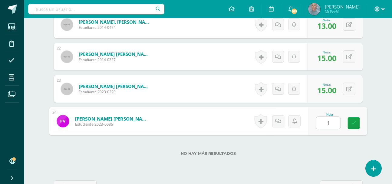
type input "15"
click at [353, 125] on icon at bounding box center [353, 122] width 5 height 5
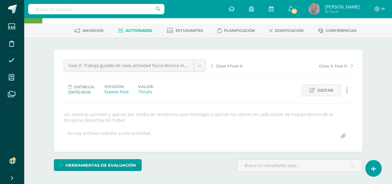
scroll to position [17, 0]
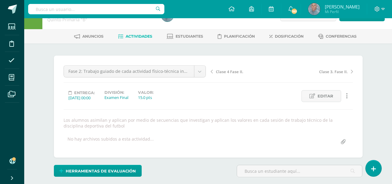
click at [140, 33] on link "Actividades" at bounding box center [135, 37] width 34 height 10
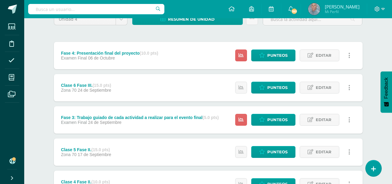
scroll to position [61, 0]
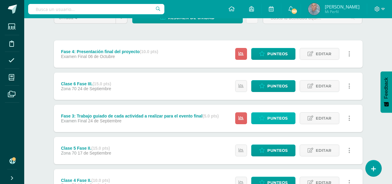
click at [278, 116] on span "Punteos" at bounding box center [278, 117] width 20 height 11
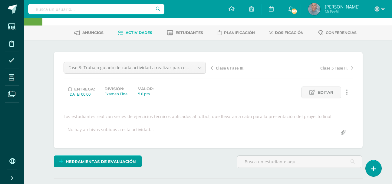
click at [392, 181] on html "Estudiantes Disciplina Asistencia Mis cursos Archivos Soporte Ayuda Reportar un…" at bounding box center [196, 103] width 392 height 246
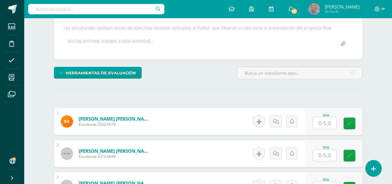
scroll to position [109, 0]
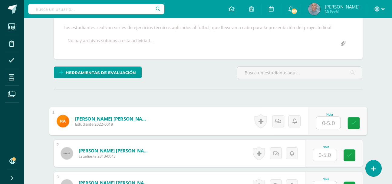
click at [322, 125] on input "text" at bounding box center [328, 123] width 24 height 12
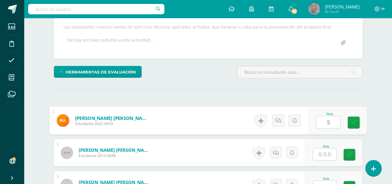
type input "5"
click at [324, 155] on input "text" at bounding box center [325, 154] width 24 height 12
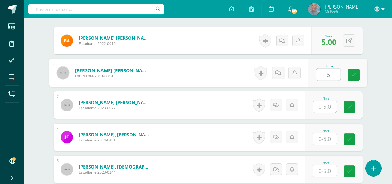
scroll to position [195, 0]
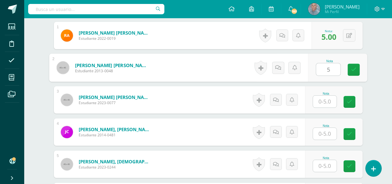
type input "5"
click at [322, 100] on input "text" at bounding box center [325, 101] width 24 height 12
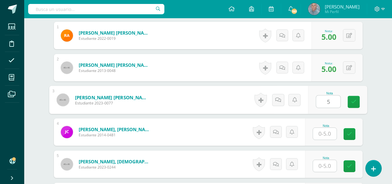
type input "5"
click at [323, 133] on input "5" at bounding box center [325, 134] width 24 height 12
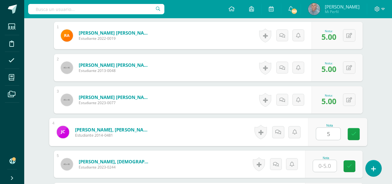
type input "5"
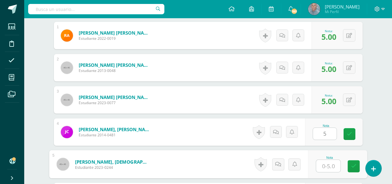
click at [322, 165] on input "text" at bounding box center [328, 166] width 24 height 12
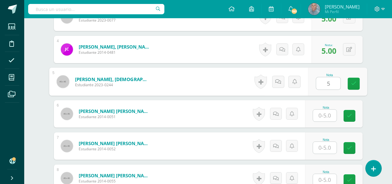
scroll to position [279, 0]
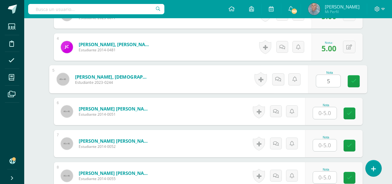
type input "5"
click at [322, 113] on input "text" at bounding box center [325, 113] width 24 height 12
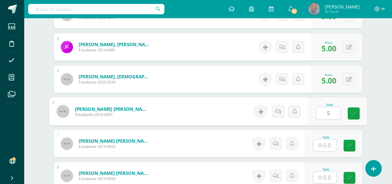
type input "5"
click at [322, 143] on input "text" at bounding box center [325, 145] width 24 height 12
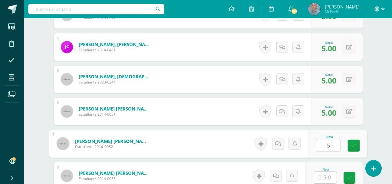
type input "5"
click at [321, 178] on input "text" at bounding box center [325, 177] width 24 height 12
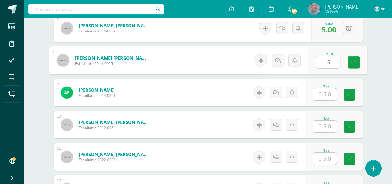
scroll to position [401, 0]
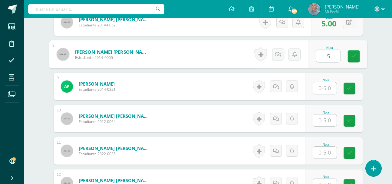
type input "5"
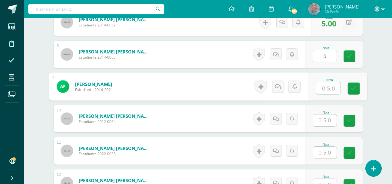
click at [322, 88] on input "text" at bounding box center [328, 88] width 24 height 12
type input "5"
click at [322, 122] on input "text" at bounding box center [325, 120] width 24 height 12
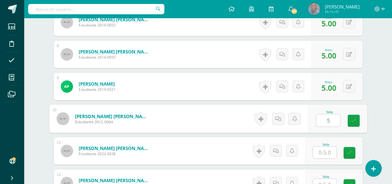
type input "5"
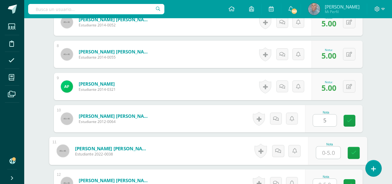
click at [321, 152] on input "text" at bounding box center [328, 152] width 24 height 12
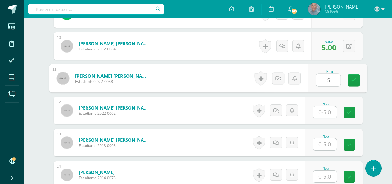
scroll to position [473, 0]
type input "5"
click at [321, 111] on input "text" at bounding box center [325, 112] width 24 height 12
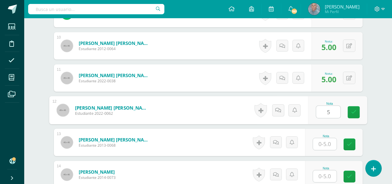
type input "5"
click at [322, 142] on input "text" at bounding box center [325, 144] width 24 height 12
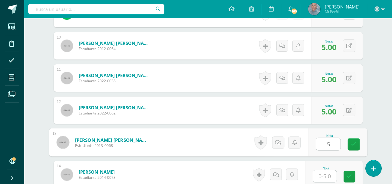
type input "5"
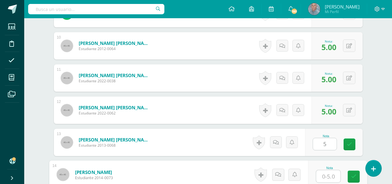
click at [321, 178] on input "text" at bounding box center [328, 176] width 24 height 12
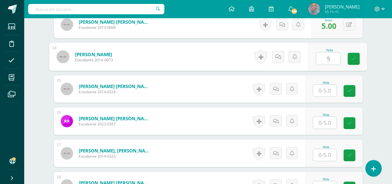
scroll to position [595, 0]
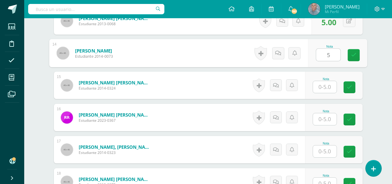
type input "5"
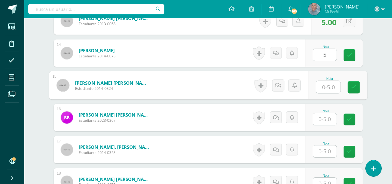
click at [321, 88] on input "text" at bounding box center [328, 87] width 24 height 12
type input "5"
click at [321, 120] on input "text" at bounding box center [325, 119] width 24 height 12
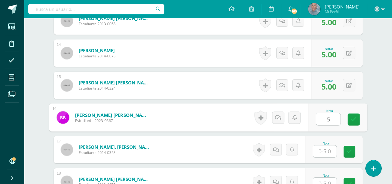
type input "5"
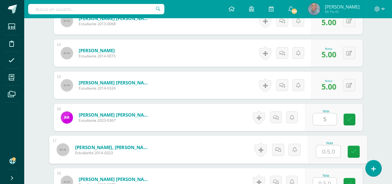
click at [321, 151] on input "text" at bounding box center [328, 151] width 24 height 12
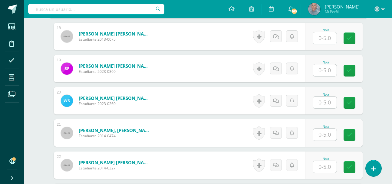
scroll to position [740, 0]
type input "5"
click at [319, 37] on input "text" at bounding box center [325, 38] width 24 height 12
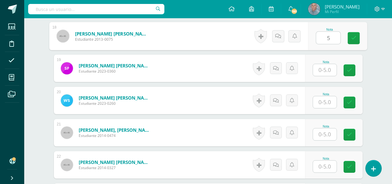
type input "5"
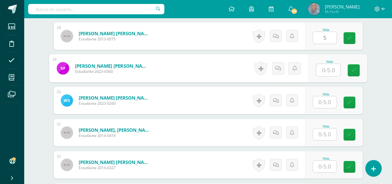
click at [322, 71] on input "text" at bounding box center [328, 70] width 24 height 12
type input "5"
click at [322, 103] on input "text" at bounding box center [325, 102] width 24 height 12
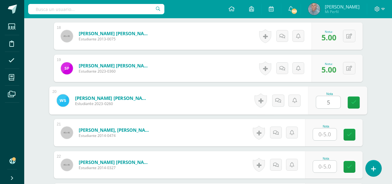
type input "5"
click at [321, 133] on input "text" at bounding box center [325, 134] width 24 height 12
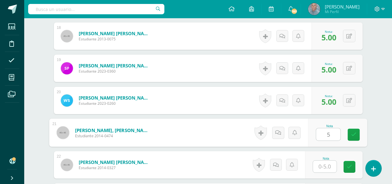
type input "5"
click at [321, 167] on input "text" at bounding box center [325, 166] width 24 height 12
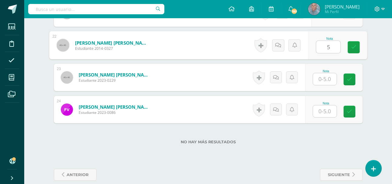
scroll to position [861, 0]
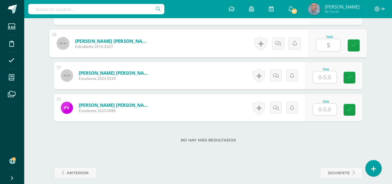
type input "5"
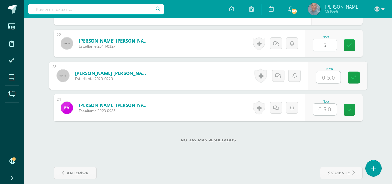
click at [324, 78] on input "text" at bounding box center [328, 77] width 24 height 12
type input "5"
click at [321, 110] on input "text" at bounding box center [325, 109] width 24 height 12
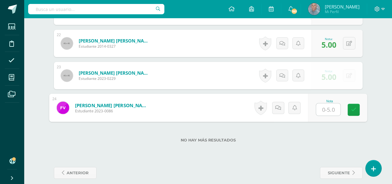
type input "5"
click at [352, 113] on link at bounding box center [354, 110] width 12 height 12
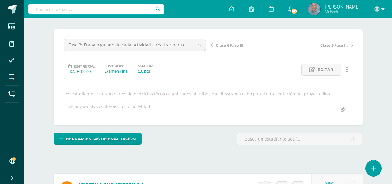
scroll to position [0, 0]
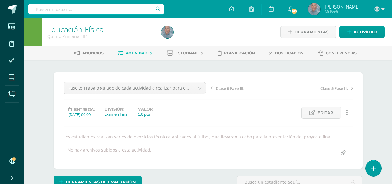
click at [136, 51] on span "Actividades" at bounding box center [139, 53] width 27 height 5
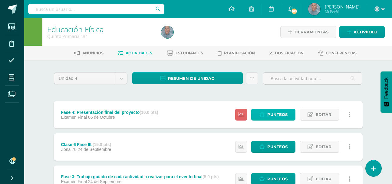
click at [274, 113] on span "Punteos" at bounding box center [278, 114] width 20 height 11
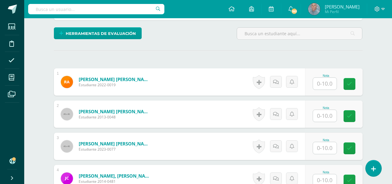
scroll to position [158, 0]
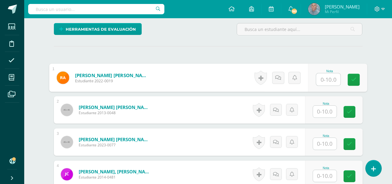
click at [322, 77] on input "text" at bounding box center [328, 79] width 24 height 12
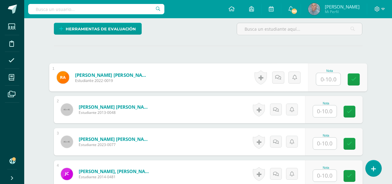
scroll to position [159, 0]
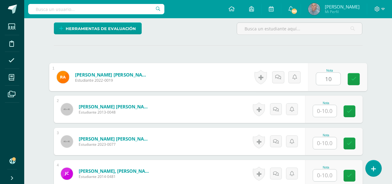
type input "1"
type input "8"
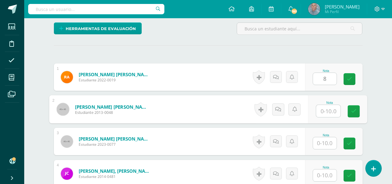
click at [320, 108] on input "text" at bounding box center [328, 111] width 24 height 12
type input "8"
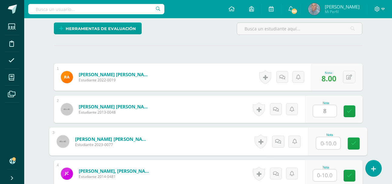
click at [318, 142] on input "text" at bounding box center [328, 143] width 24 height 12
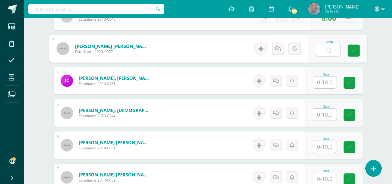
scroll to position [253, 0]
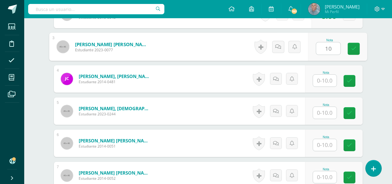
type input "10"
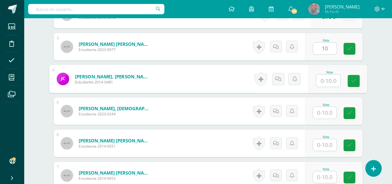
click at [320, 83] on input "text" at bounding box center [328, 81] width 24 height 12
type input "10"
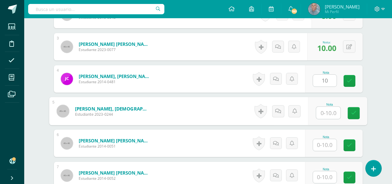
click at [323, 113] on input "text" at bounding box center [328, 113] width 24 height 12
type input "10"
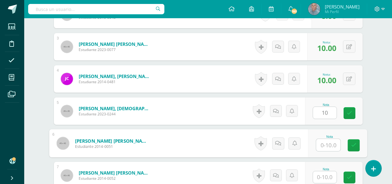
click at [319, 147] on input "text" at bounding box center [328, 145] width 24 height 12
type input "10"
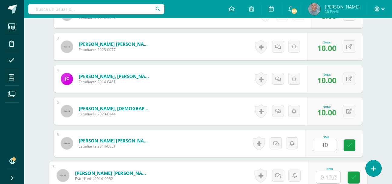
click at [320, 174] on input "text" at bounding box center [328, 177] width 24 height 12
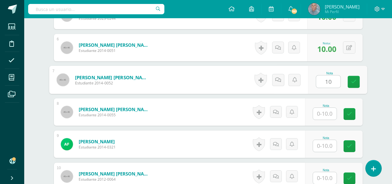
scroll to position [350, 0]
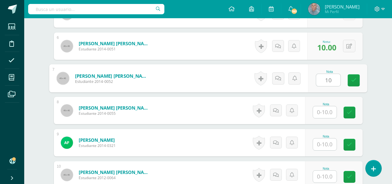
type input "10"
click at [322, 112] on input "text" at bounding box center [325, 112] width 24 height 12
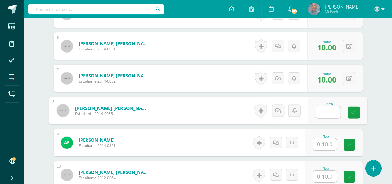
type input "10"
click at [320, 144] on input "text" at bounding box center [325, 144] width 24 height 12
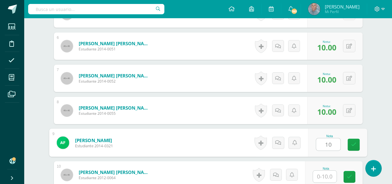
type input "10"
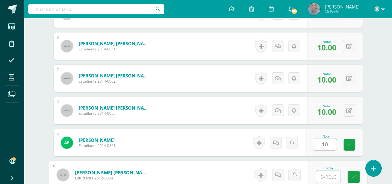
click at [319, 176] on input "text" at bounding box center [328, 176] width 24 height 12
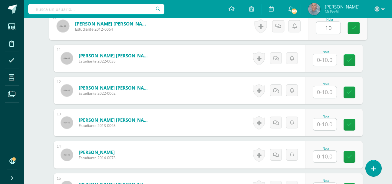
scroll to position [508, 0]
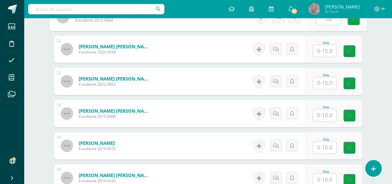
type input "10"
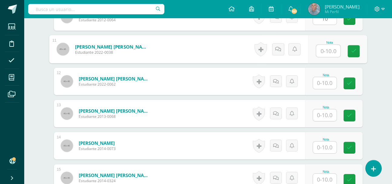
click at [320, 53] on input "text" at bounding box center [328, 51] width 24 height 12
type input "10"
click at [321, 82] on input "text" at bounding box center [325, 83] width 24 height 12
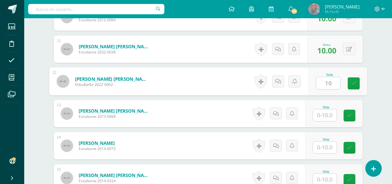
type input "10"
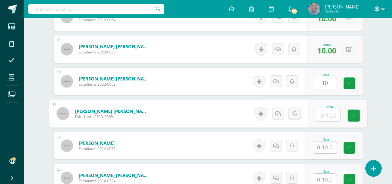
click at [319, 115] on input "text" at bounding box center [328, 115] width 24 height 12
type input "10"
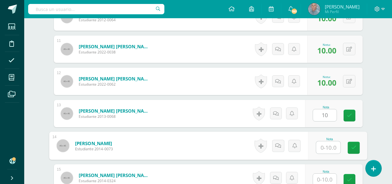
click at [319, 145] on input "text" at bounding box center [328, 147] width 24 height 12
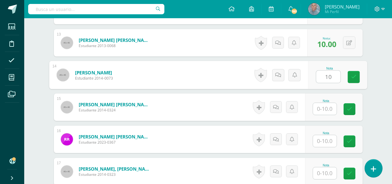
scroll to position [581, 0]
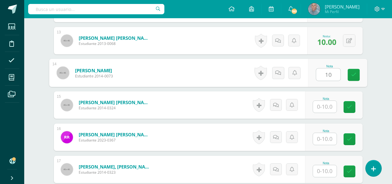
type input "10"
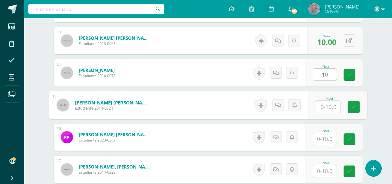
click at [322, 108] on input "text" at bounding box center [328, 107] width 24 height 12
type input "10"
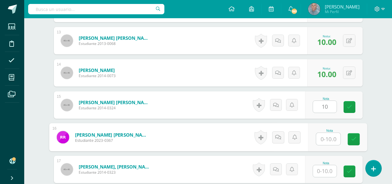
click at [321, 139] on input "text" at bounding box center [328, 139] width 24 height 12
type input "10"
click at [321, 174] on input "text" at bounding box center [325, 171] width 24 height 12
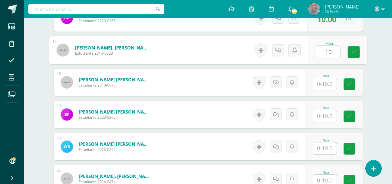
scroll to position [702, 0]
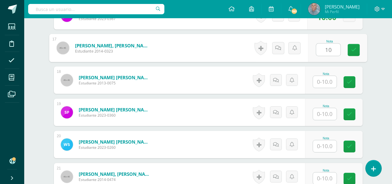
type input "10"
click at [321, 83] on input "text" at bounding box center [325, 82] width 24 height 12
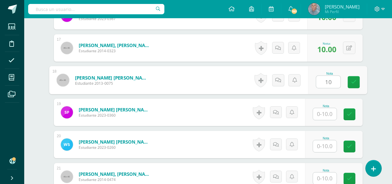
type input "10"
click at [320, 114] on input "text" at bounding box center [325, 114] width 24 height 12
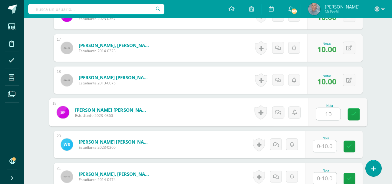
type input "10"
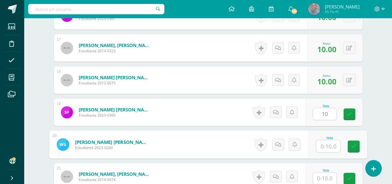
click at [320, 147] on input "text" at bounding box center [328, 146] width 24 height 12
type input "10"
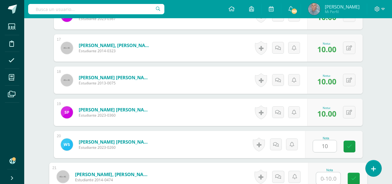
click at [319, 179] on input "text" at bounding box center [328, 178] width 24 height 12
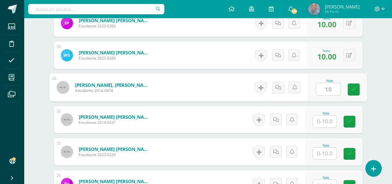
scroll to position [799, 0]
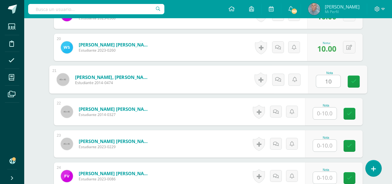
type input "10"
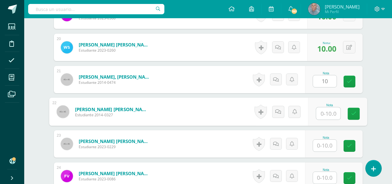
click at [323, 112] on input "text" at bounding box center [328, 113] width 24 height 12
type input "10"
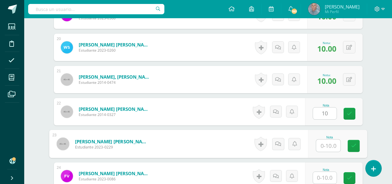
click at [322, 145] on input "text" at bounding box center [328, 145] width 24 height 12
type input "10"
click at [321, 176] on input "text" at bounding box center [325, 178] width 24 height 12
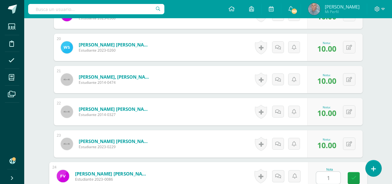
type input "10"
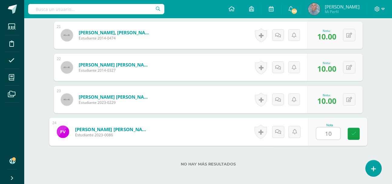
scroll to position [847, 0]
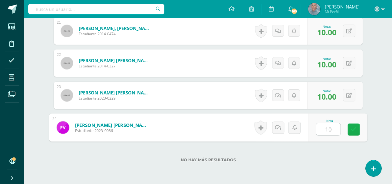
click at [355, 128] on icon at bounding box center [353, 129] width 5 height 5
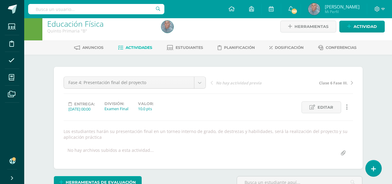
scroll to position [0, 0]
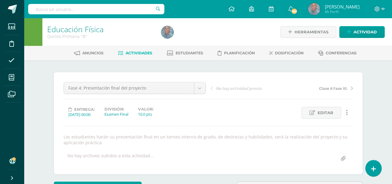
click at [147, 52] on span "Actividades" at bounding box center [139, 53] width 27 height 5
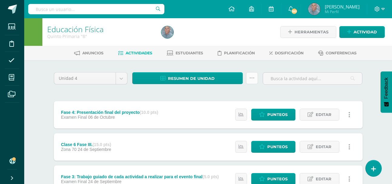
click at [250, 76] on icon at bounding box center [252, 77] width 5 height 5
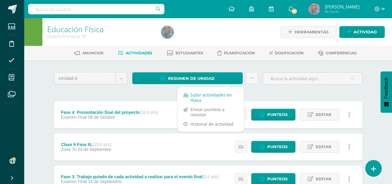
click at [205, 96] on link "Subir actividades en masa" at bounding box center [211, 97] width 67 height 15
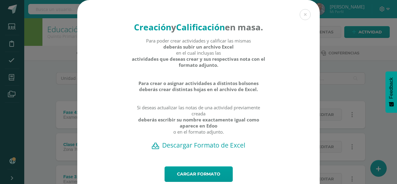
click at [171, 149] on h2 "Descargar Formato de Excel" at bounding box center [198, 145] width 221 height 8
click at [302, 16] on button at bounding box center [305, 14] width 11 height 11
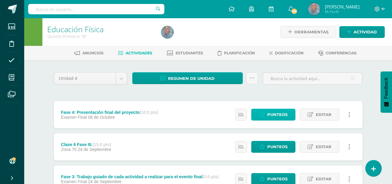
click at [280, 113] on span "Punteos" at bounding box center [278, 114] width 20 height 11
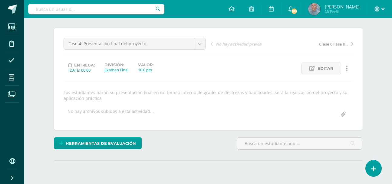
click at [392, 3] on html "Estudiantes Disciplina Asistencia Mis cursos Archivos Soporte Ayuda Reportar un…" at bounding box center [196, 82] width 392 height 252
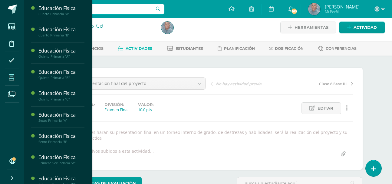
scroll to position [5, 0]
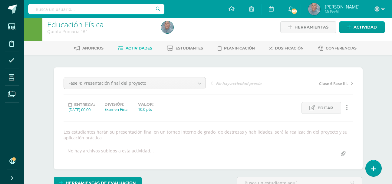
click at [135, 48] on span "Actividades" at bounding box center [139, 48] width 27 height 5
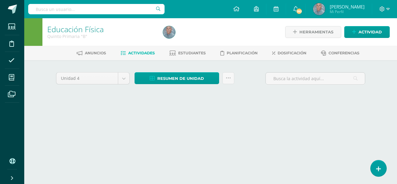
click at [396, 113] on html "Estudiantes Disciplina Asistencia Mis cursos Archivos Soporte Ayuda Reportar un…" at bounding box center [198, 56] width 397 height 113
click at [395, 113] on html "Estudiantes Disciplina Asistencia Mis cursos Archivos Soporte Ayuda Reportar un…" at bounding box center [198, 56] width 397 height 113
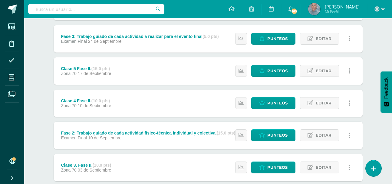
scroll to position [145, 0]
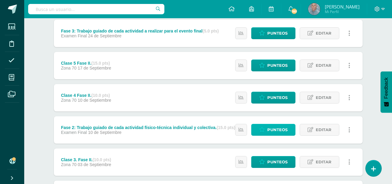
click at [279, 127] on span "Punteos" at bounding box center [278, 129] width 20 height 11
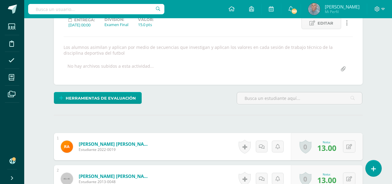
scroll to position [90, 0]
click at [348, 145] on button at bounding box center [349, 146] width 12 height 12
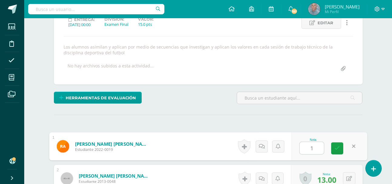
type input "15"
click at [337, 145] on icon at bounding box center [337, 147] width 5 height 5
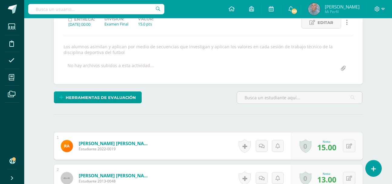
scroll to position [90, 0]
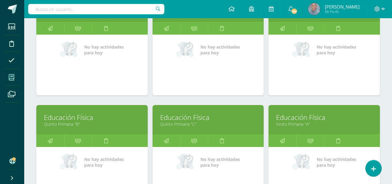
scroll to position [133, 0]
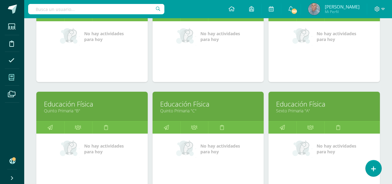
click at [187, 108] on link "Quinto Primaria "C"" at bounding box center [208, 111] width 96 height 6
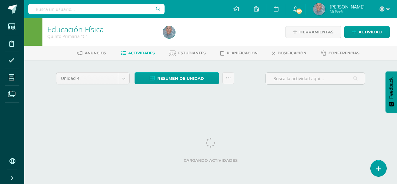
click at [395, 113] on html "Estudiantes Disciplina Asistencia Mis cursos Archivos Soporte Ayuda Reportar un…" at bounding box center [198, 56] width 397 height 113
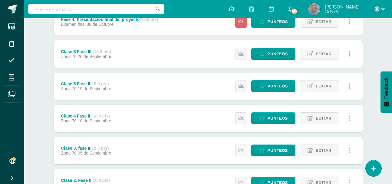
scroll to position [81, 0]
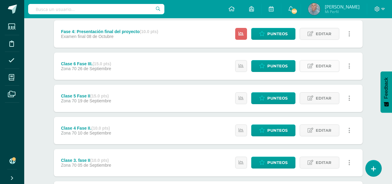
click at [320, 65] on span "Editar" at bounding box center [324, 65] width 16 height 11
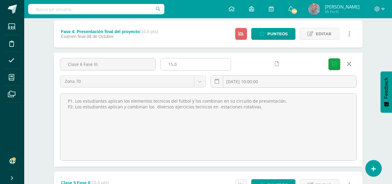
click at [172, 64] on input "15.0" at bounding box center [196, 64] width 70 height 12
type input "5.0"
click at [0, 0] on span "Guardar" at bounding box center [0, 0] width 0 height 0
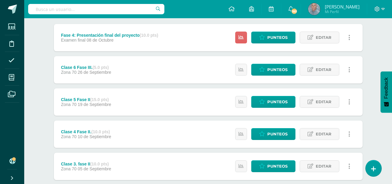
scroll to position [73, 0]
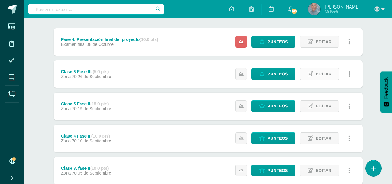
click at [326, 74] on span "Editar" at bounding box center [324, 73] width 16 height 11
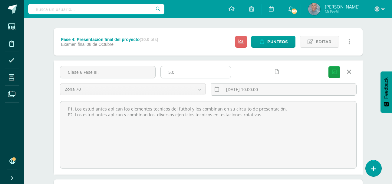
click at [168, 72] on input "5.0" at bounding box center [196, 72] width 70 height 12
type input "15.0"
click at [0, 0] on span "Guardar" at bounding box center [0, 0] width 0 height 0
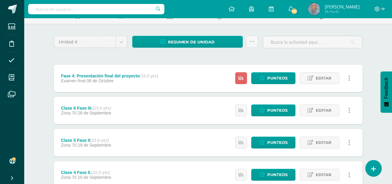
scroll to position [24, 0]
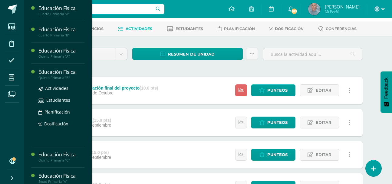
click at [52, 75] on div "Educación Física" at bounding box center [61, 71] width 46 height 7
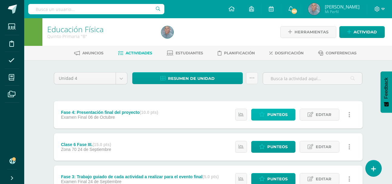
click at [264, 111] on link "Punteos" at bounding box center [274, 114] width 44 height 12
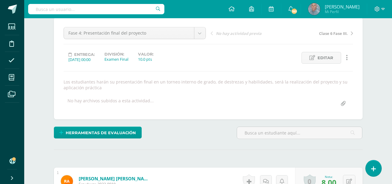
scroll to position [43, 0]
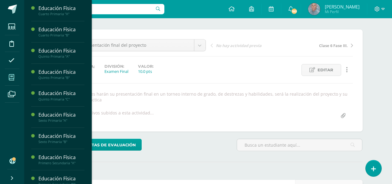
click at [11, 77] on icon at bounding box center [11, 77] width 5 height 6
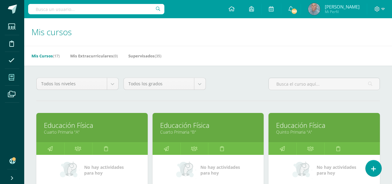
click at [293, 130] on link "Quinto Primaria "A"" at bounding box center [324, 132] width 96 height 6
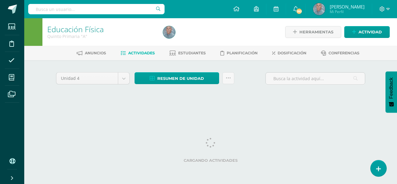
click at [142, 52] on span "Actividades" at bounding box center [141, 53] width 27 height 5
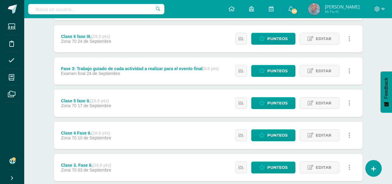
scroll to position [109, 0]
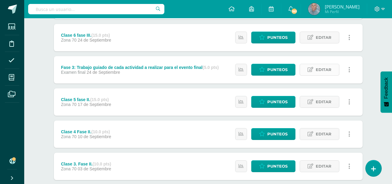
click at [324, 69] on span "Editar" at bounding box center [324, 69] width 16 height 11
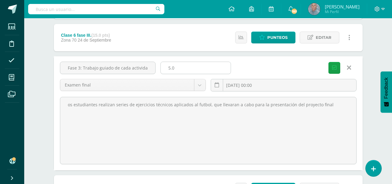
click at [167, 67] on input "5.0" at bounding box center [196, 68] width 70 height 12
type input "15.0"
click at [0, 0] on span "Guardar" at bounding box center [0, 0] width 0 height 0
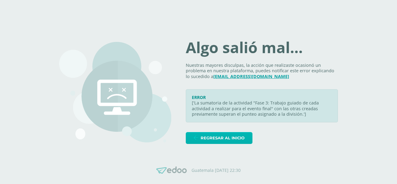
click at [227, 136] on span "Regresar al inicio" at bounding box center [223, 137] width 44 height 11
